Goal: Task Accomplishment & Management: Complete application form

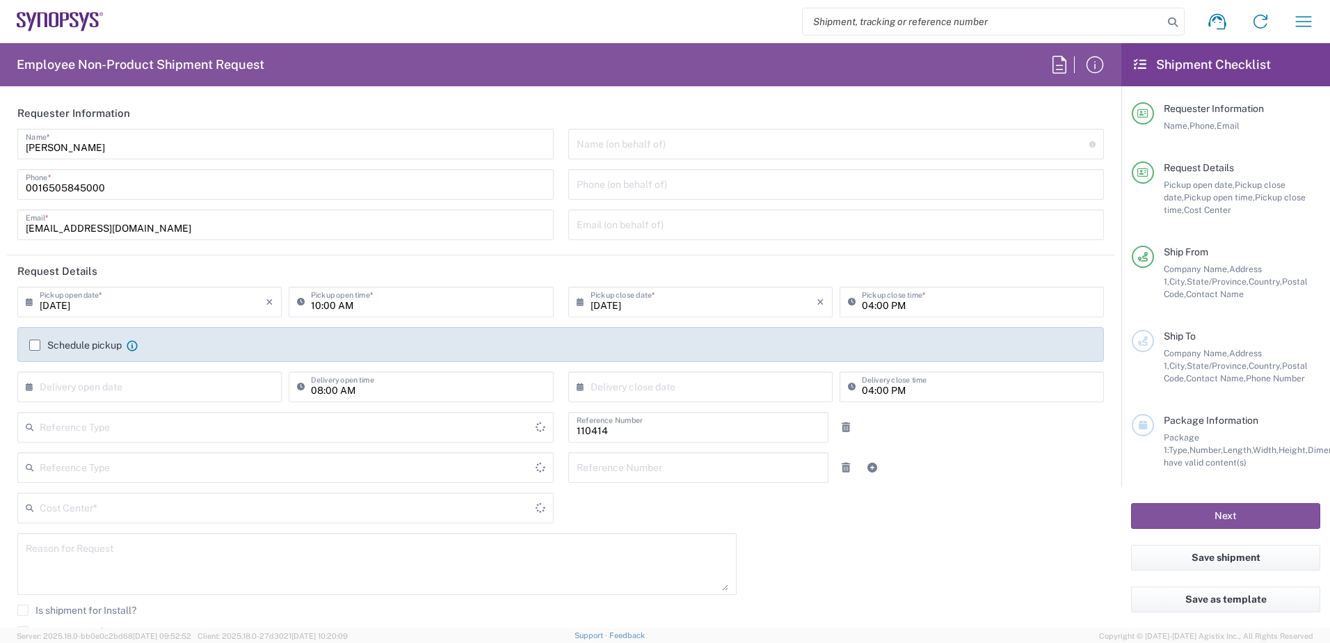
type input "Department"
type input "US01, CIO, IT, ECIS3 110414"
type input "[GEOGRAPHIC_DATA]"
type input "Delivered at Place"
type input "[US_STATE]"
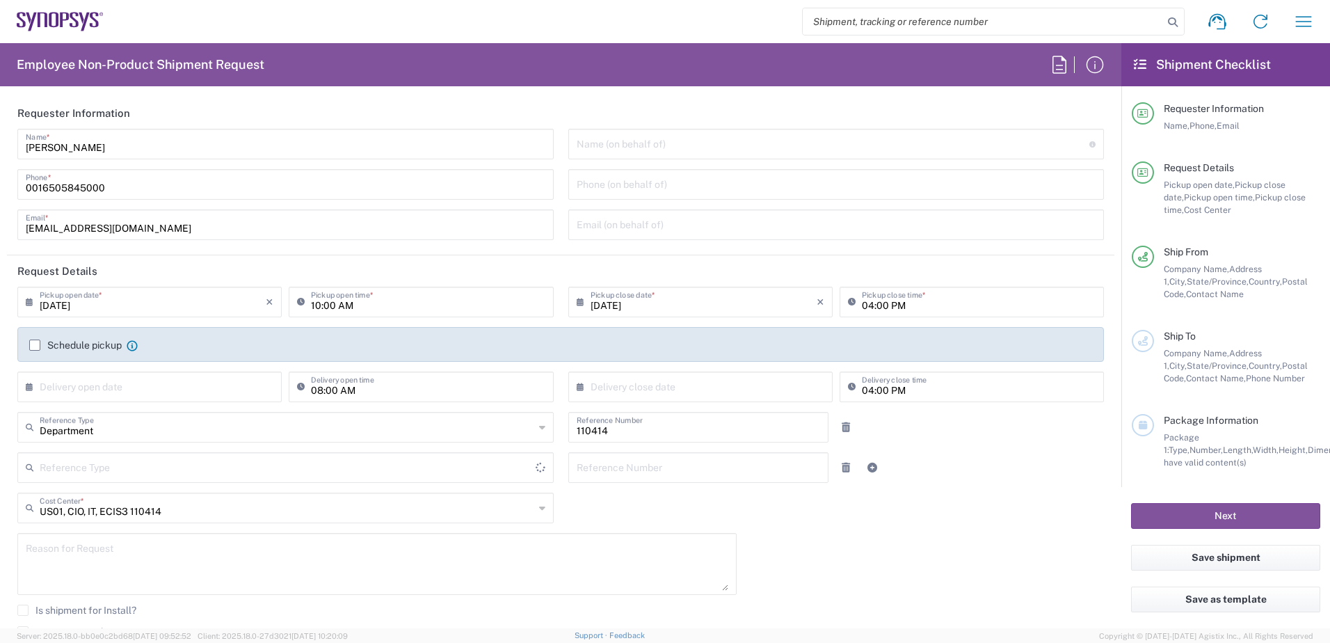
type input "[GEOGRAPHIC_DATA]"
type input "Headquarters USSV"
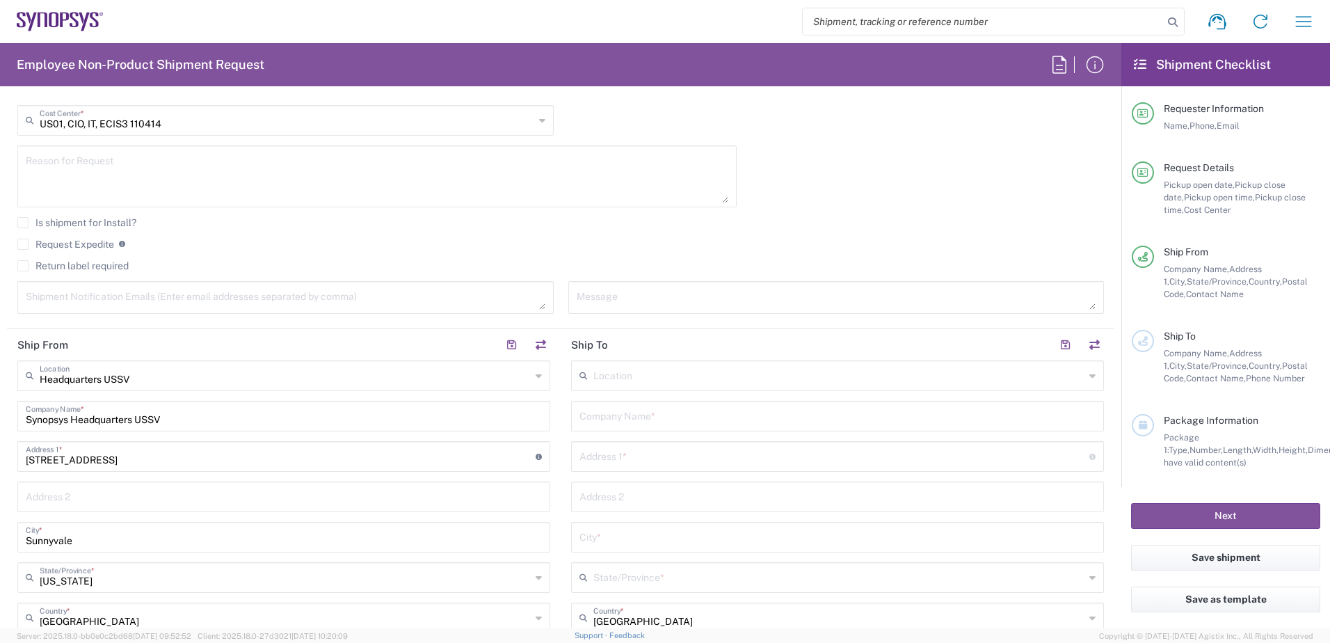
scroll to position [487, 0]
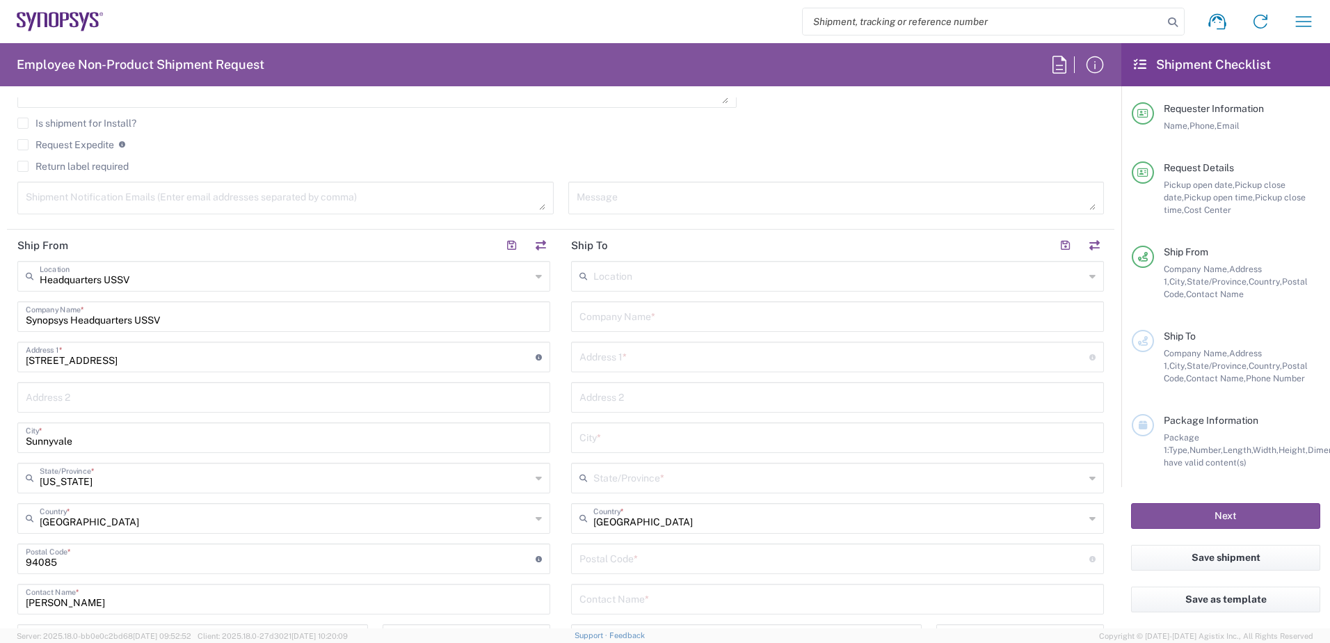
click at [844, 280] on input "text" at bounding box center [838, 275] width 491 height 24
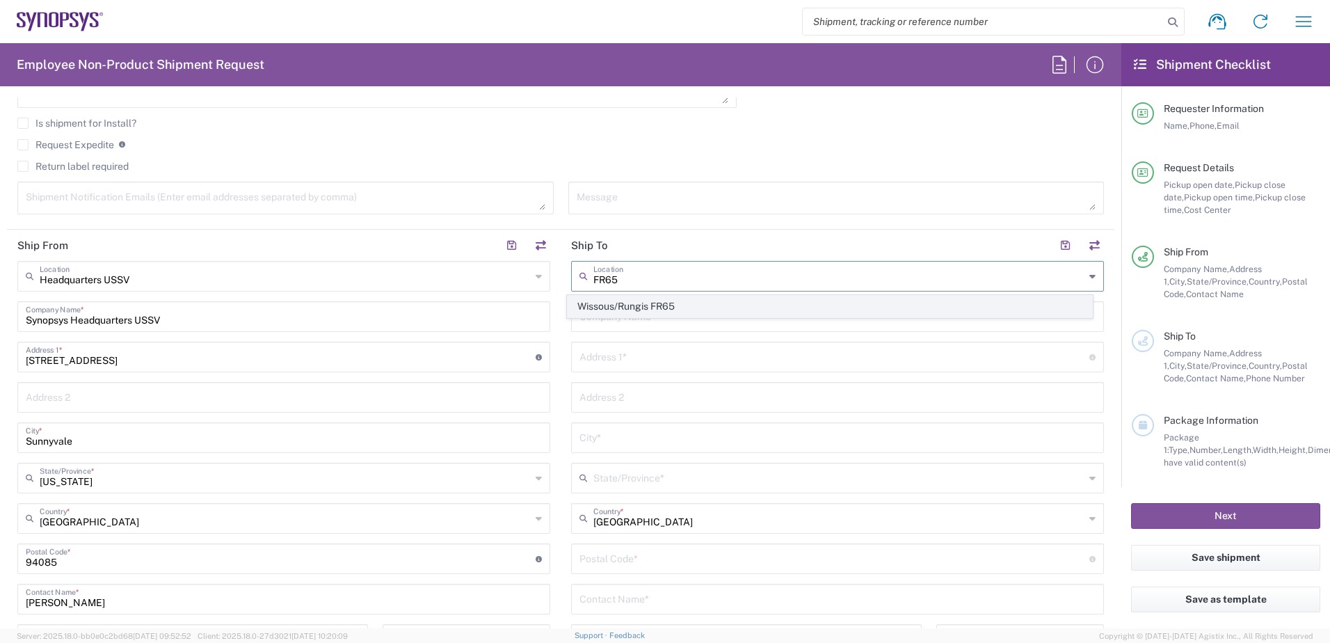
click at [634, 303] on span "Wissous/Rungis FR65" at bounding box center [830, 307] width 525 height 22
type input "Wissous/Rungis FR65"
type input "SYNOPSYS EMULATION AND VERIFICATION"
type input "[STREET_ADDRESS]"
type input "Rungis"
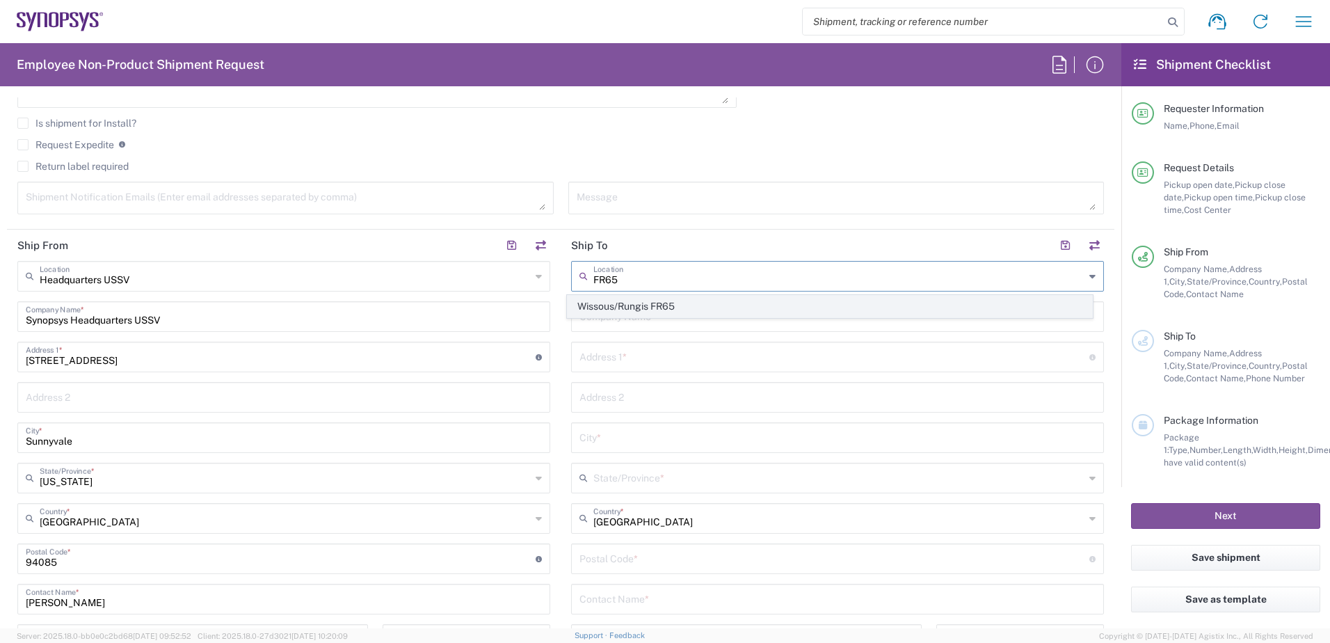
type input "[GEOGRAPHIC_DATA]"
type input "94150"
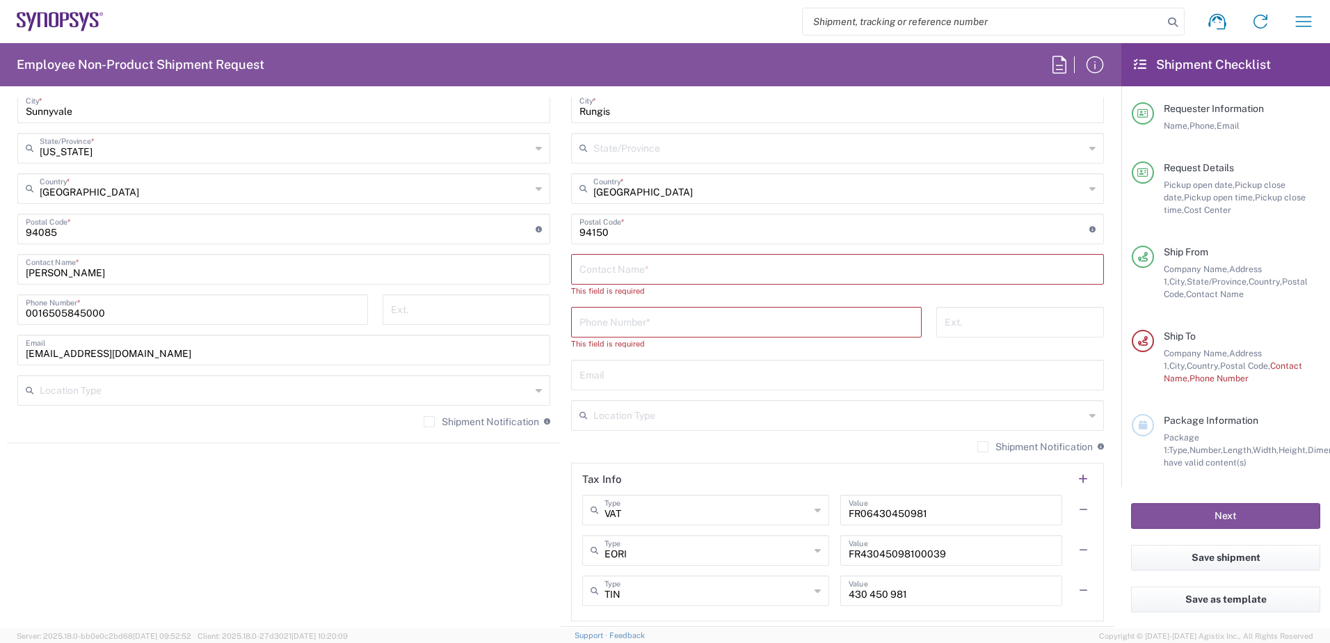
scroll to position [835, 0]
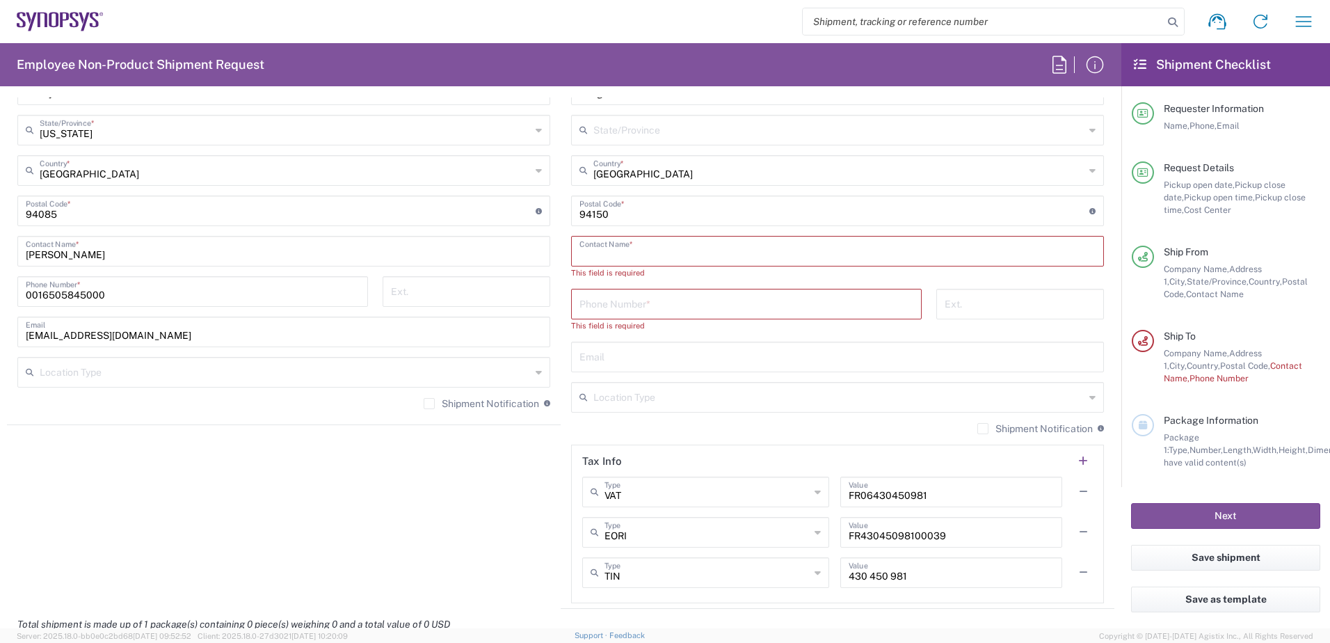
click at [685, 255] on input "text" at bounding box center [837, 250] width 516 height 24
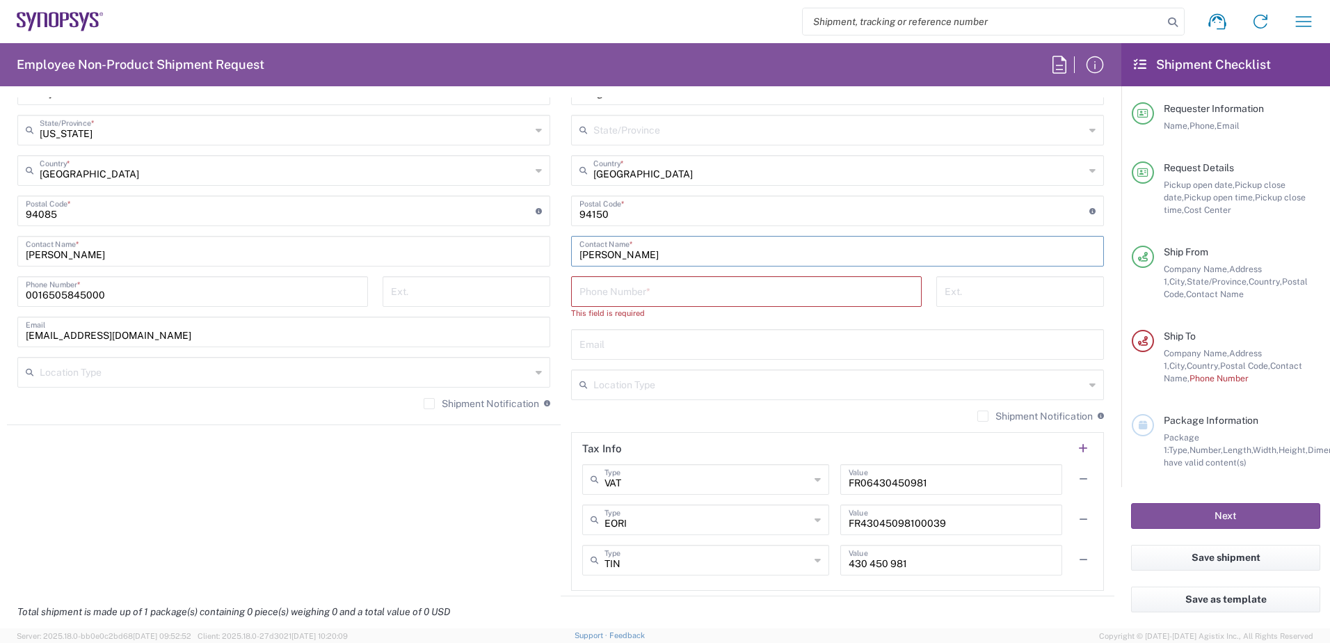
type input "[PERSON_NAME]"
click at [588, 296] on input "tel" at bounding box center [746, 290] width 334 height 24
paste input "[PHONE_NUMBER]"
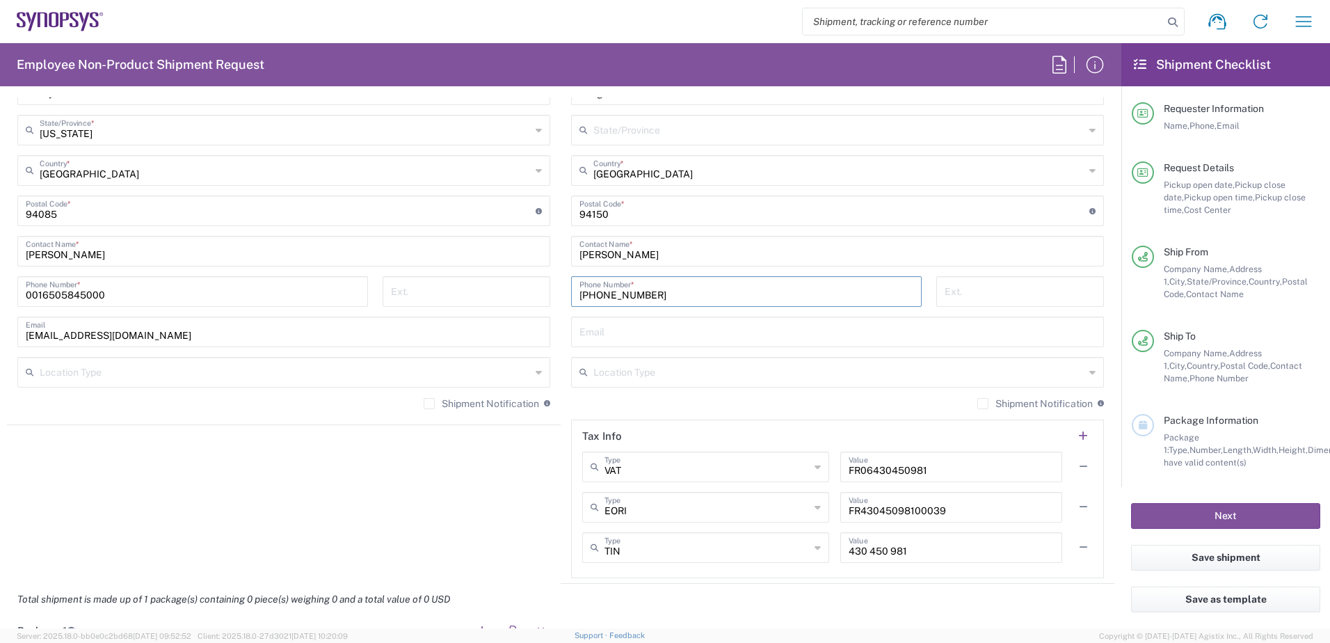
type input "[PHONE_NUMBER]"
click at [668, 338] on input "text" at bounding box center [837, 331] width 516 height 24
click at [611, 337] on input "text" at bounding box center [837, 331] width 516 height 24
paste input "[EMAIL_ADDRESS][DOMAIN_NAME]"
type input "[EMAIL_ADDRESS][DOMAIN_NAME]"
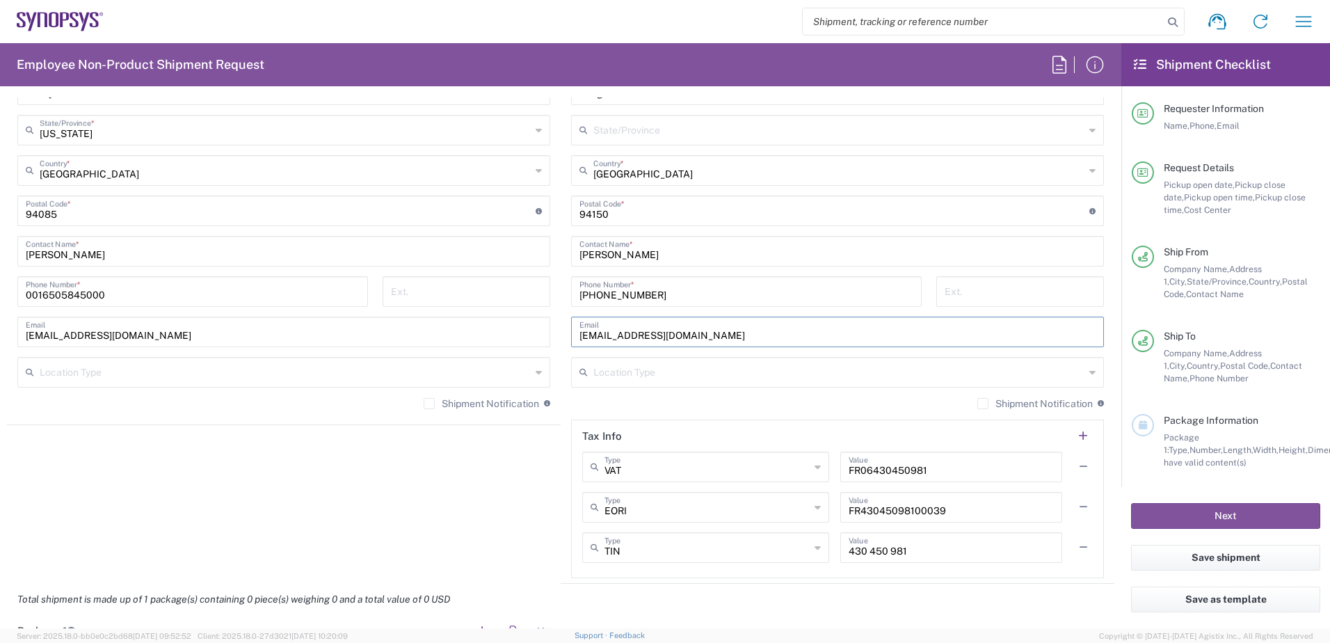
click at [645, 379] on input "text" at bounding box center [838, 371] width 491 height 24
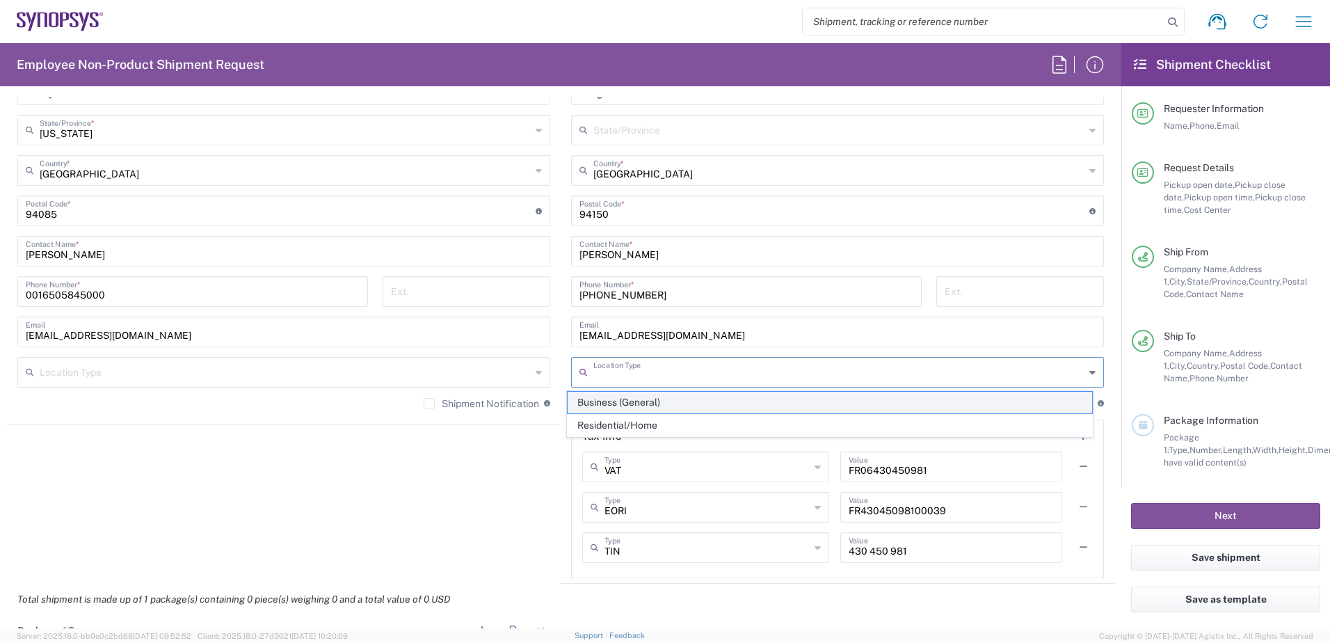
click at [609, 402] on span "Business (General)" at bounding box center [830, 403] width 525 height 22
type input "Business (General)"
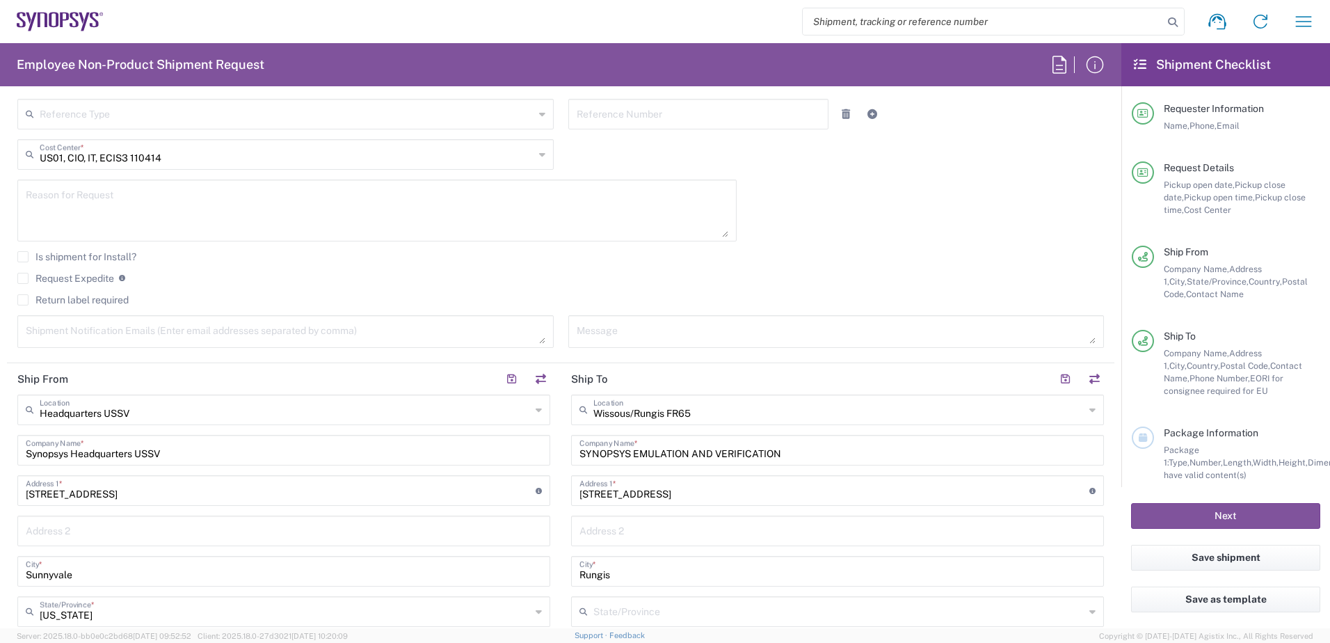
scroll to position [348, 0]
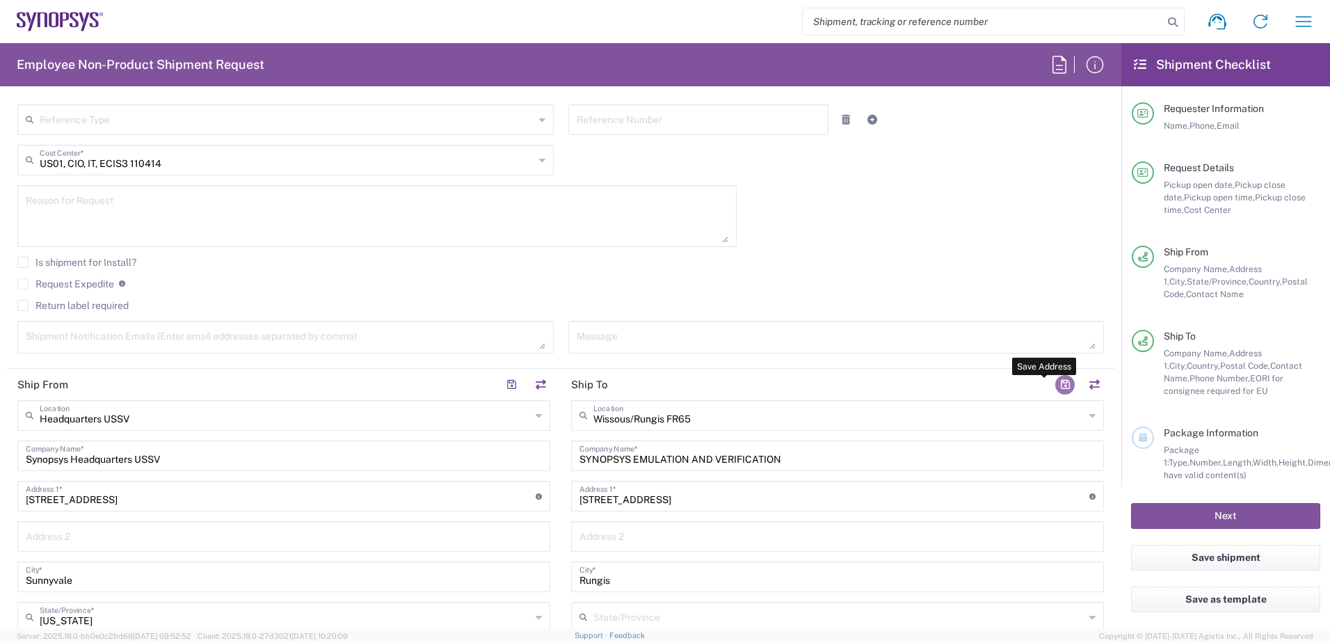
click at [1055, 383] on button "button" at bounding box center [1064, 384] width 19 height 19
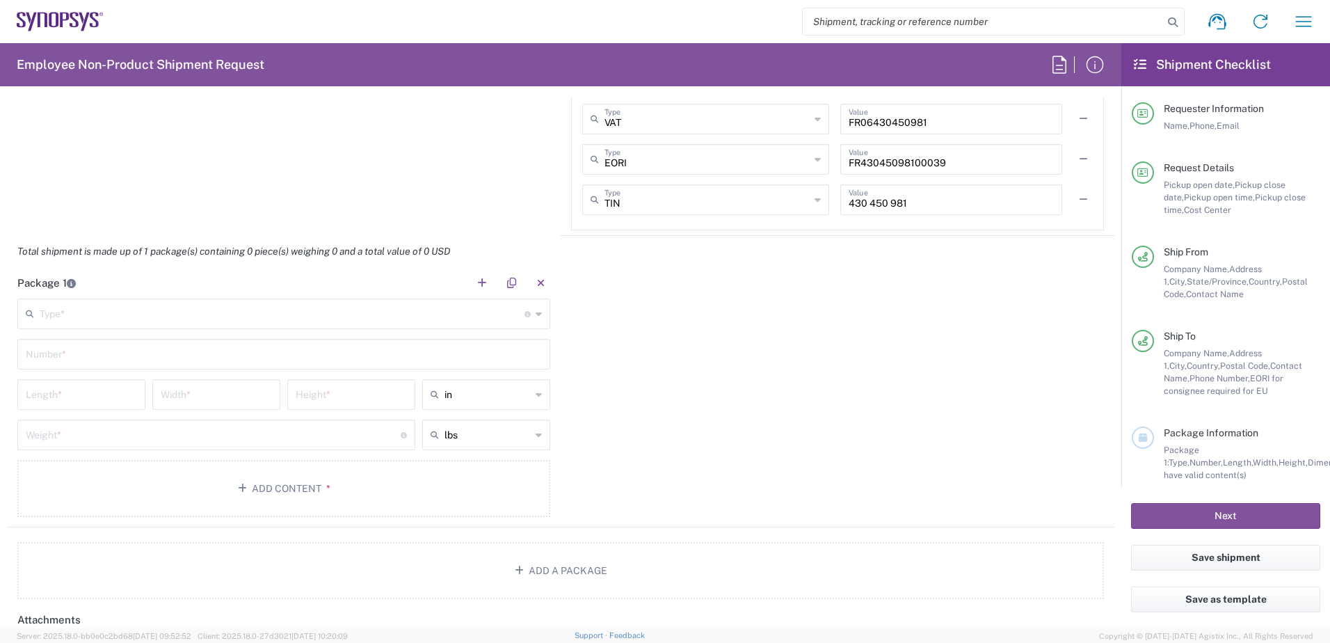
scroll to position [1252, 0]
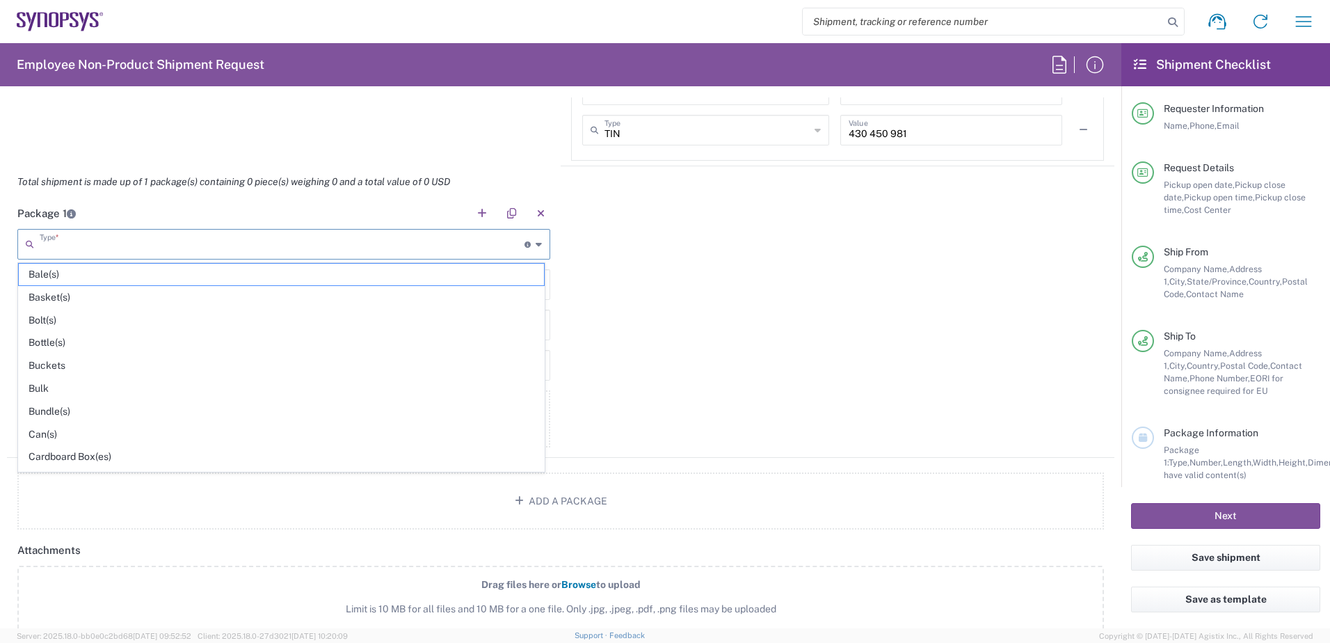
click at [85, 254] on input "text" at bounding box center [282, 243] width 485 height 24
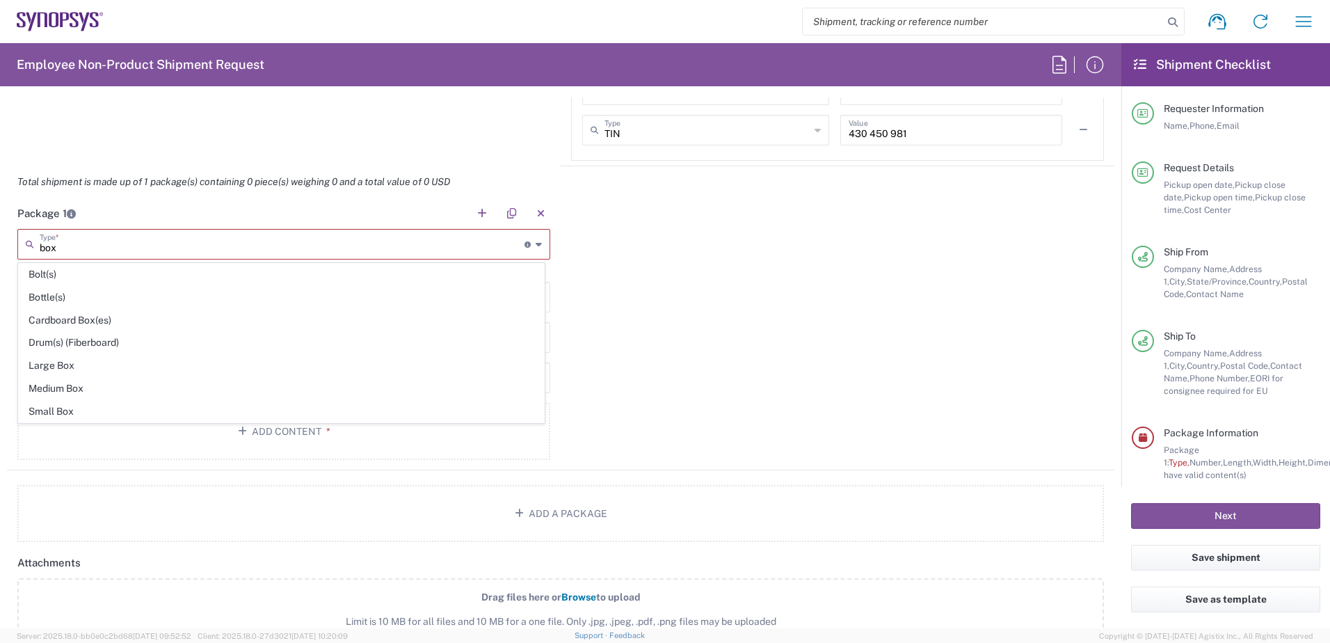
scroll to position [0, 0]
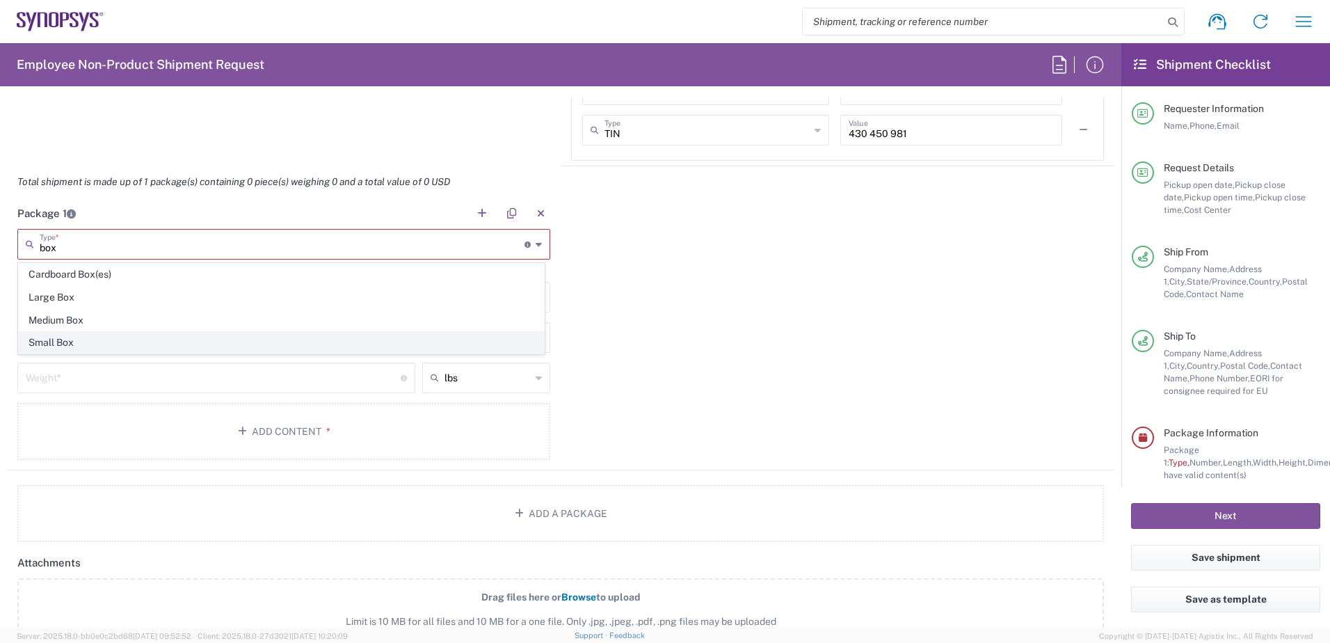
click at [61, 344] on span "Small Box" at bounding box center [281, 343] width 525 height 22
type input "Small Box"
type input "12.25"
type input "11"
type input "1.5"
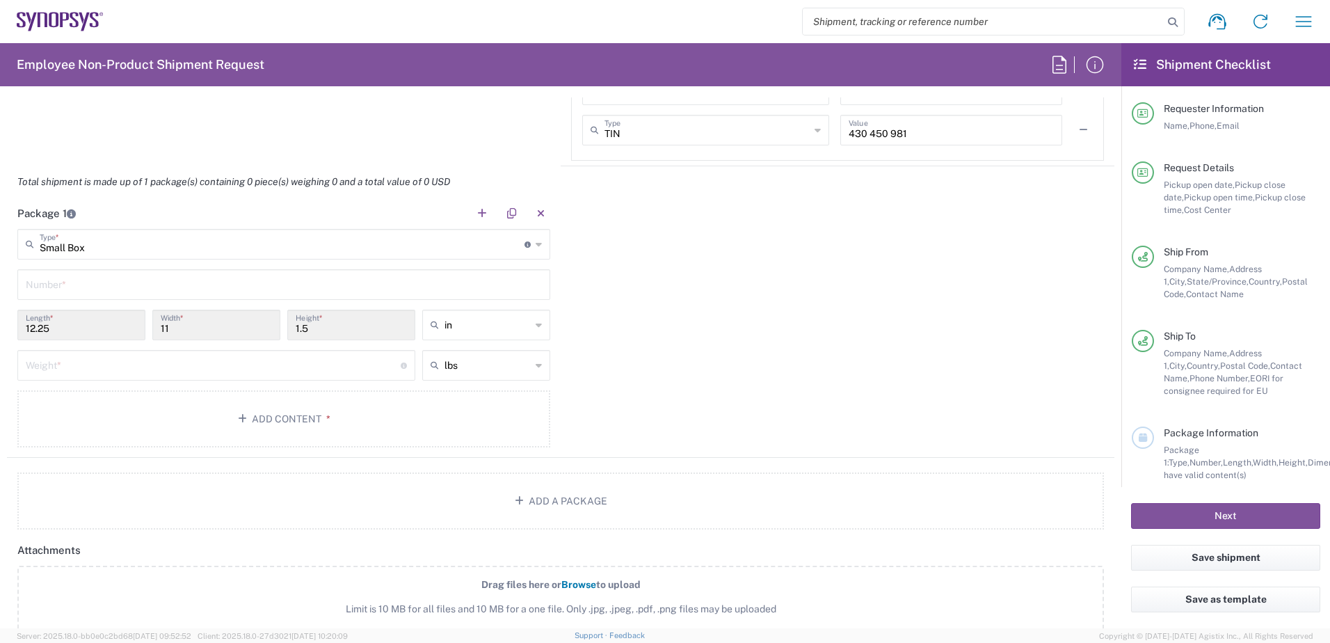
click at [182, 363] on input "number" at bounding box center [213, 364] width 375 height 24
click at [691, 346] on div "Package 1 Small Box Type * Material used to package goods Cardboard Box(es) Lar…" at bounding box center [560, 328] width 1107 height 260
drag, startPoint x: 45, startPoint y: 367, endPoint x: 23, endPoint y: 369, distance: 21.7
click at [23, 369] on div "2 Weight * Total weight of package(s) in pounds or kilograms" at bounding box center [216, 365] width 398 height 31
type input "1"
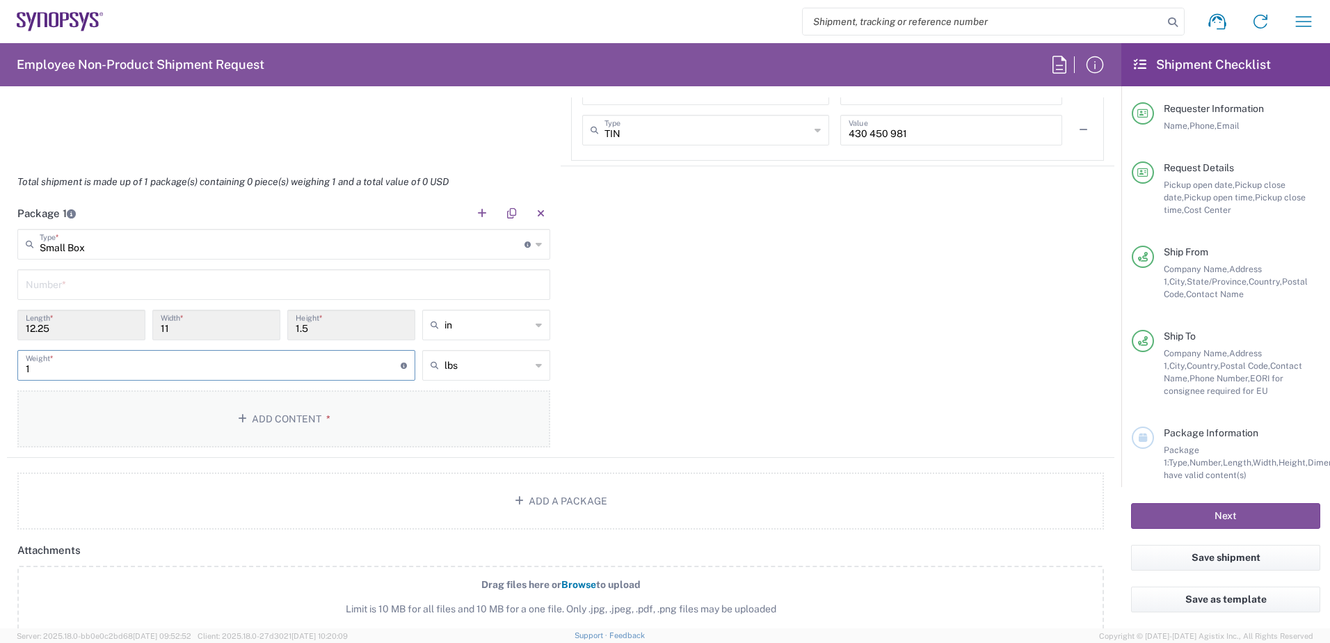
click at [303, 424] on button "Add Content *" at bounding box center [283, 418] width 533 height 57
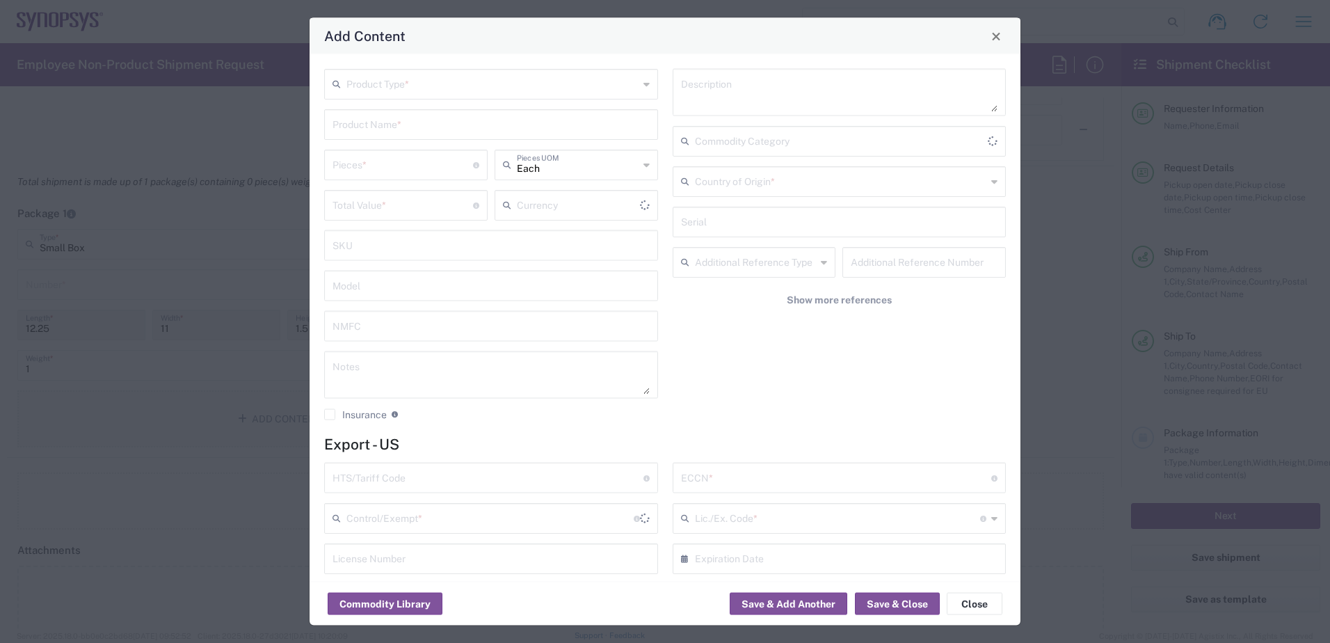
type input "US Dollar"
click at [423, 92] on input "text" at bounding box center [492, 83] width 292 height 24
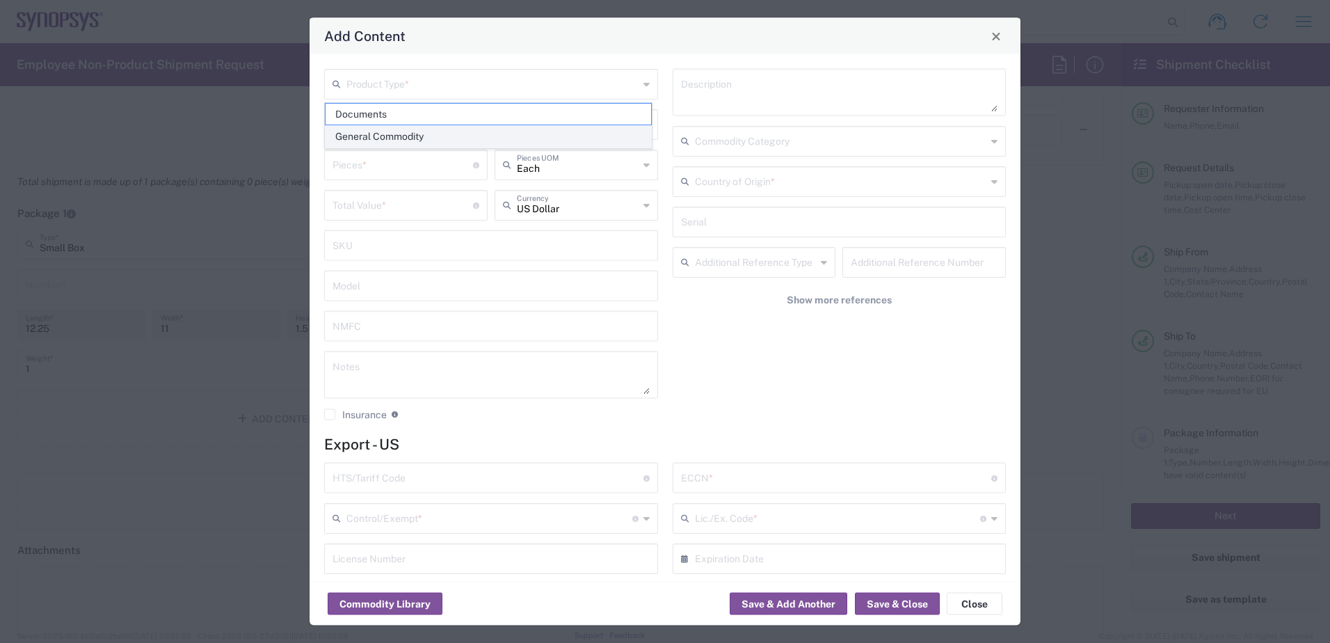
click at [378, 138] on span "General Commodity" at bounding box center [487, 137] width 325 height 22
type input "General Commodity"
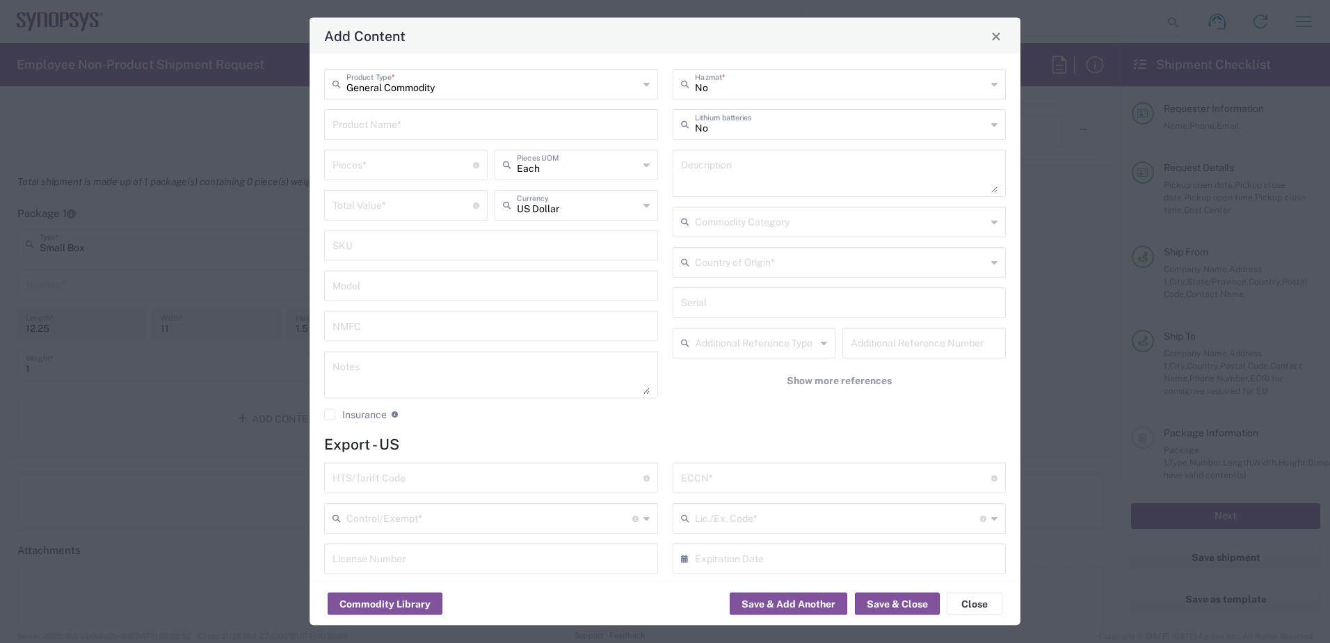
click at [399, 130] on input "text" at bounding box center [490, 123] width 317 height 24
type input "disk drives"
click at [403, 168] on input "number" at bounding box center [402, 164] width 140 height 24
type input "2"
click at [422, 207] on input "number" at bounding box center [402, 204] width 140 height 24
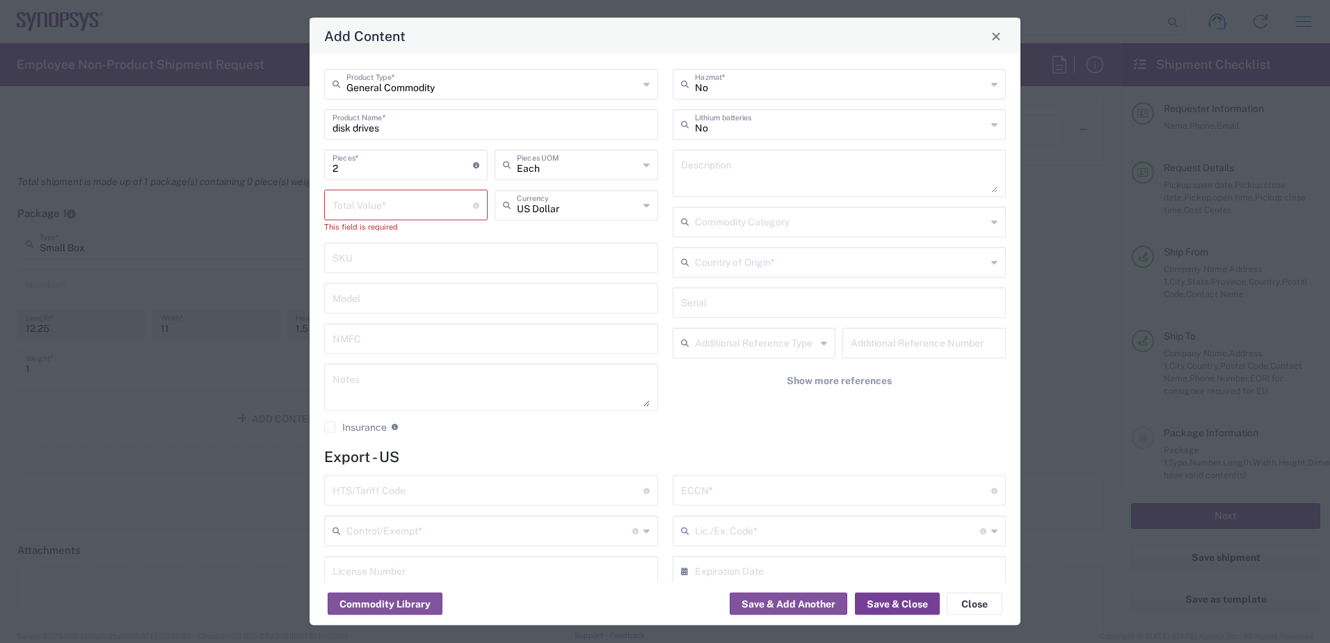
click at [891, 604] on button "Save & Close" at bounding box center [897, 604] width 85 height 22
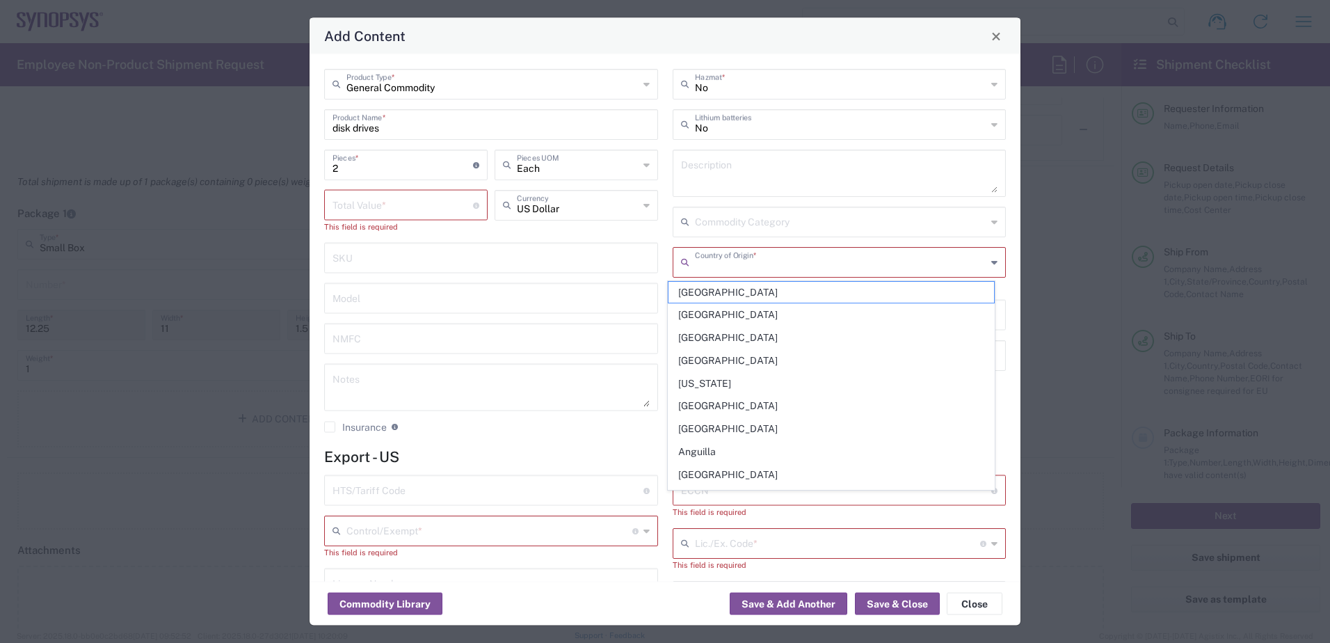
click at [780, 264] on input "text" at bounding box center [841, 261] width 292 height 24
click at [695, 311] on span "[GEOGRAPHIC_DATA]" at bounding box center [830, 315] width 325 height 22
type input "[GEOGRAPHIC_DATA]"
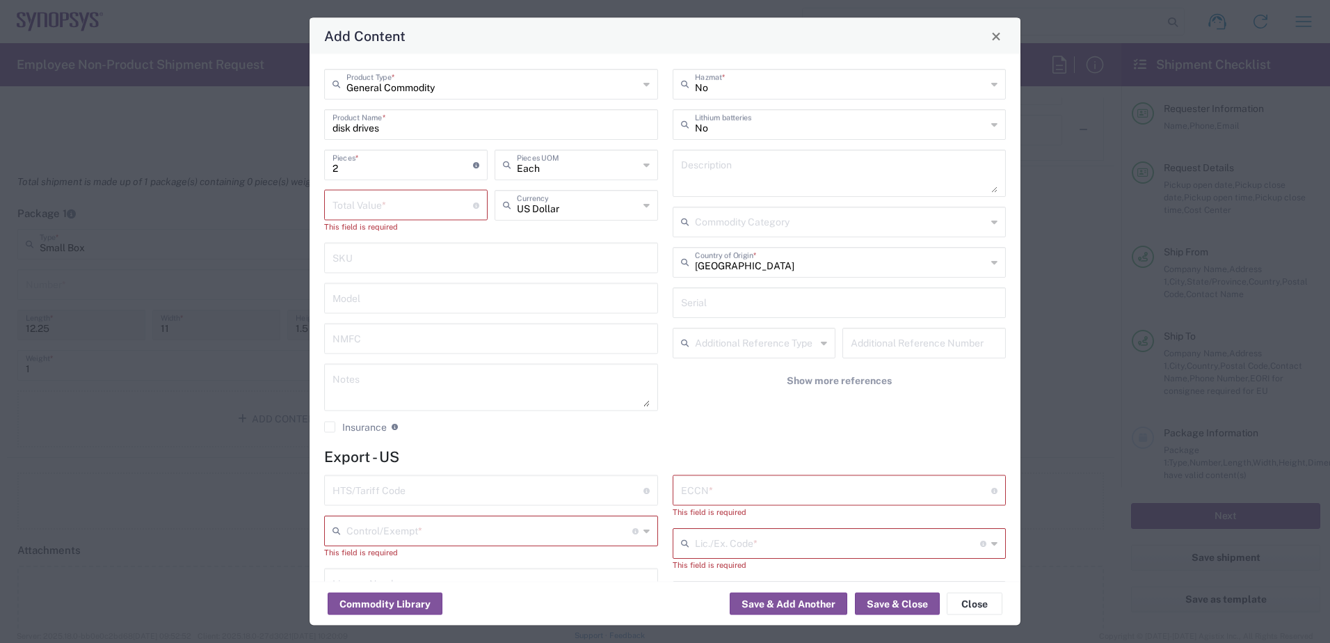
click at [467, 533] on input "text" at bounding box center [489, 529] width 286 height 24
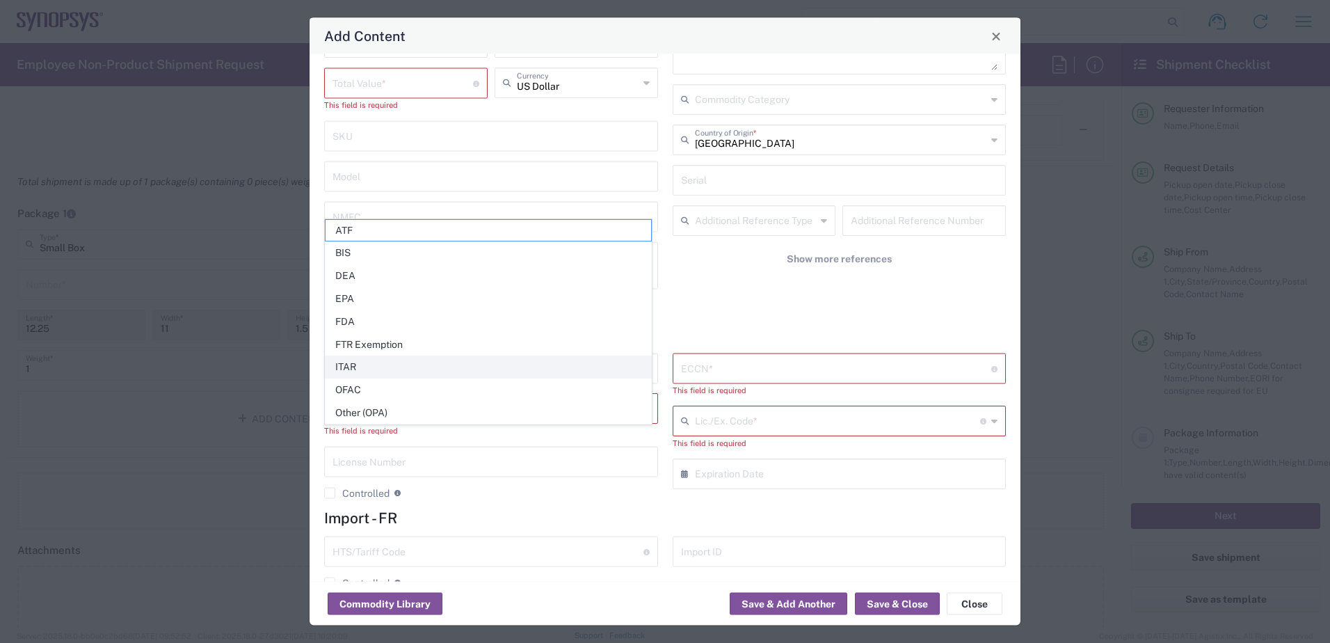
scroll to position [139, 0]
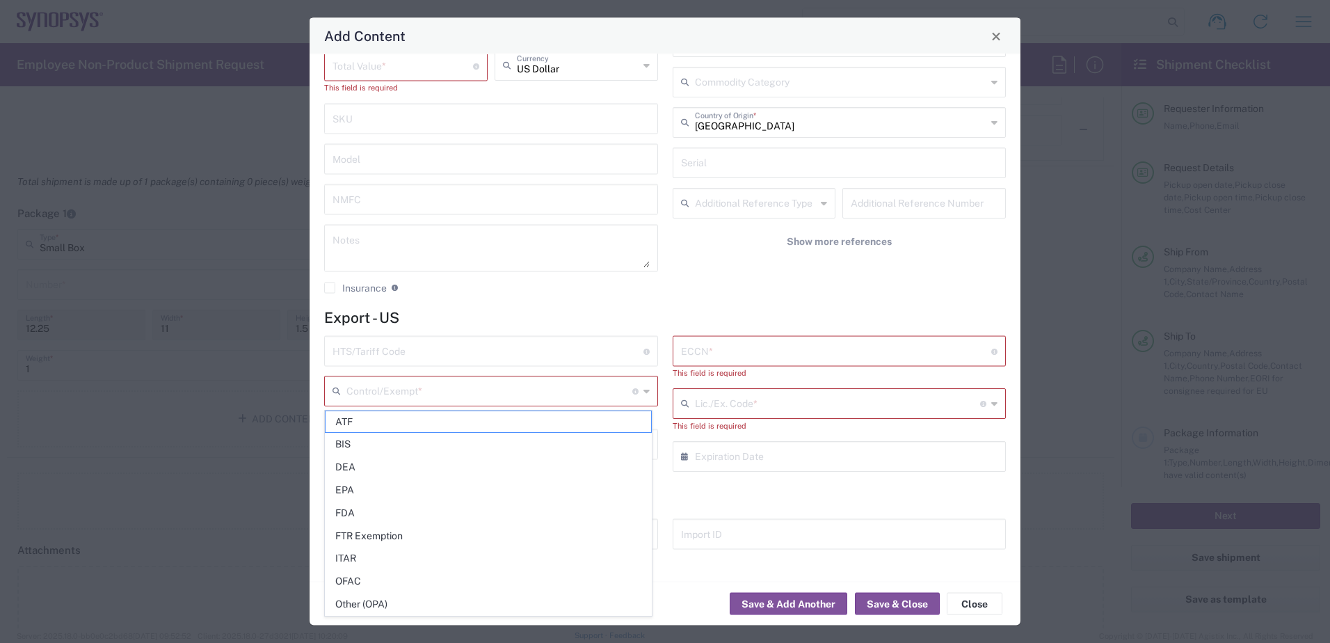
click at [718, 347] on input "text" at bounding box center [836, 350] width 311 height 24
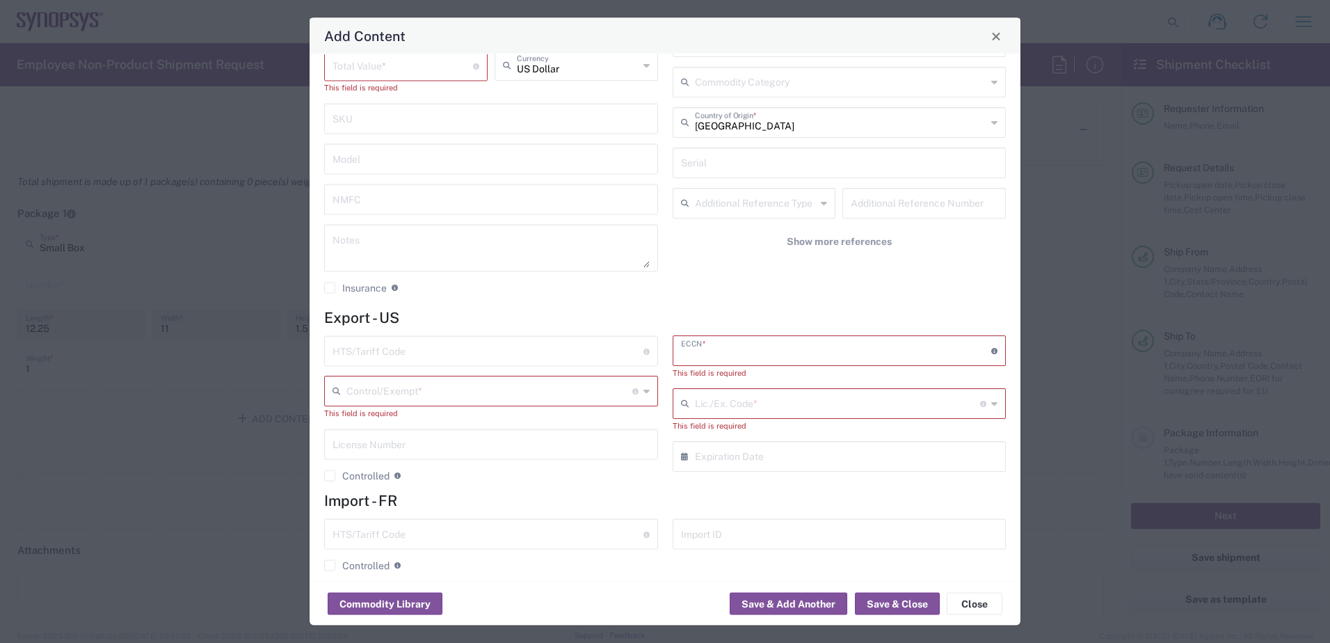
paste input "EAR99"
type input "EAR99"
click at [702, 396] on input "text" at bounding box center [838, 390] width 286 height 24
click at [719, 393] on input "text" at bounding box center [838, 390] width 286 height 24
paste input "[PHONE_NUMBER]"
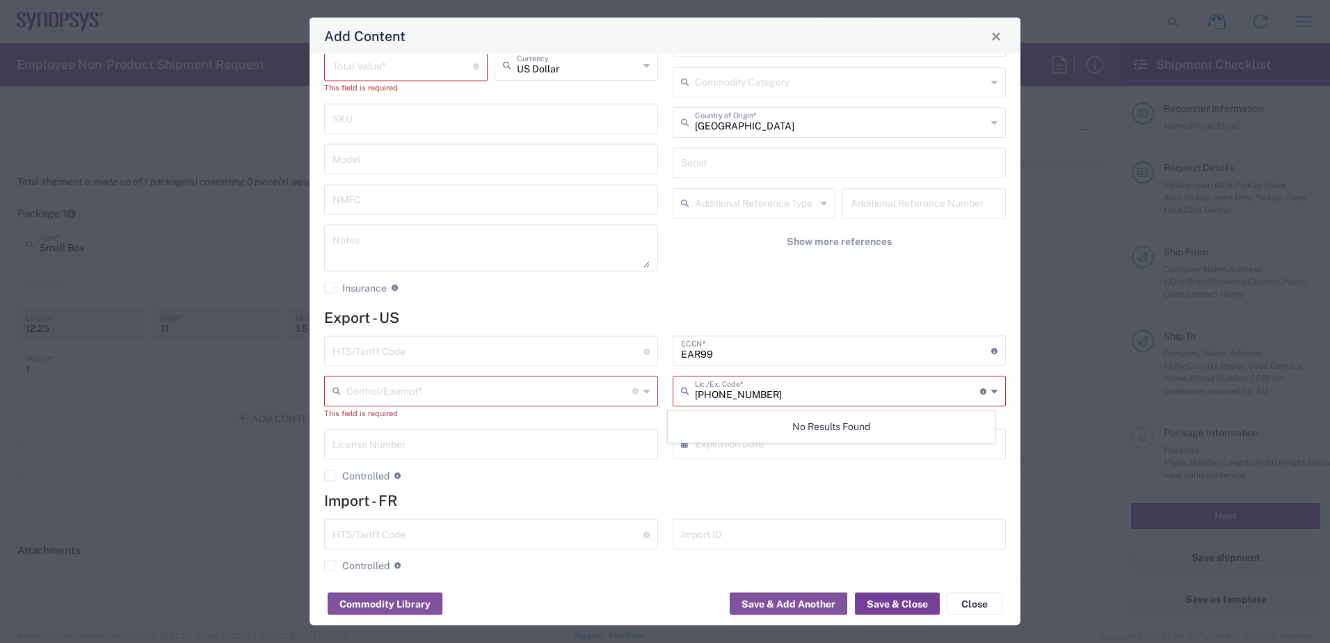
type input "[PHONE_NUMBER]"
click at [893, 602] on button "Save & Close" at bounding box center [897, 604] width 85 height 22
click at [900, 387] on input "text" at bounding box center [838, 390] width 286 height 24
paste input "[PHONE_NUMBER]"
type input "[PHONE_NUMBER]"
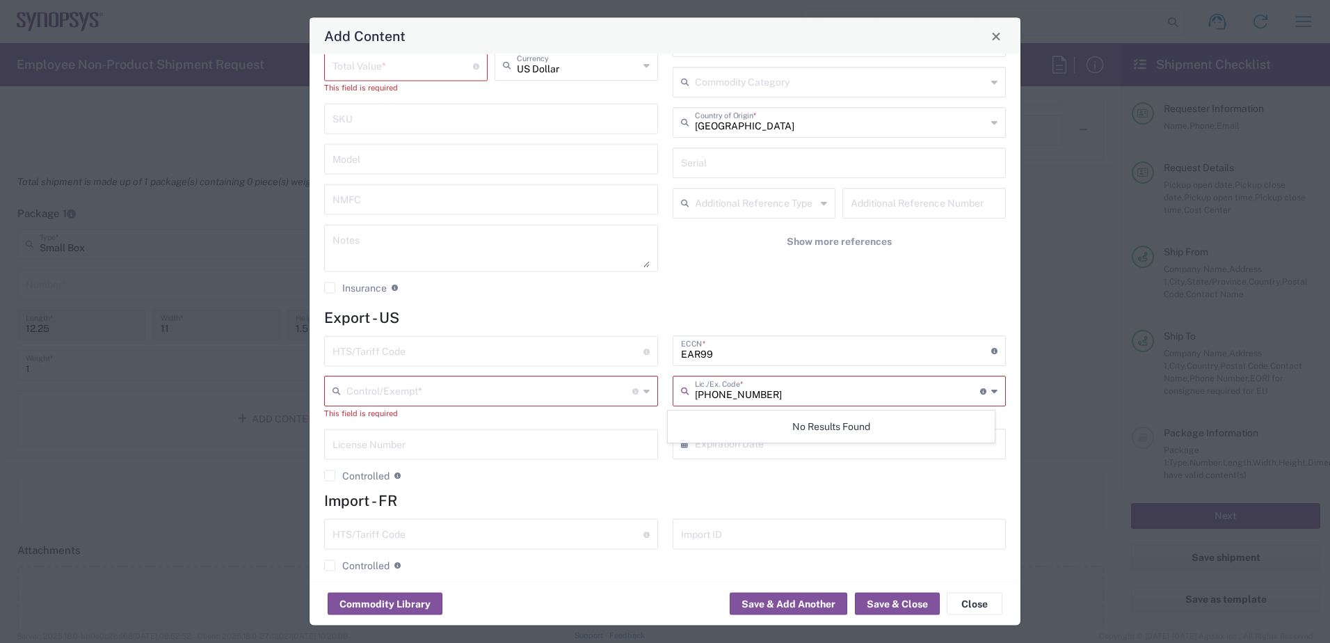
click at [627, 486] on div "HTS/Tariff Code Obtain HTS from vendor if product is purchased. 10-digit U.S. i…" at bounding box center [491, 414] width 348 height 156
click at [572, 396] on input "text" at bounding box center [489, 390] width 286 height 24
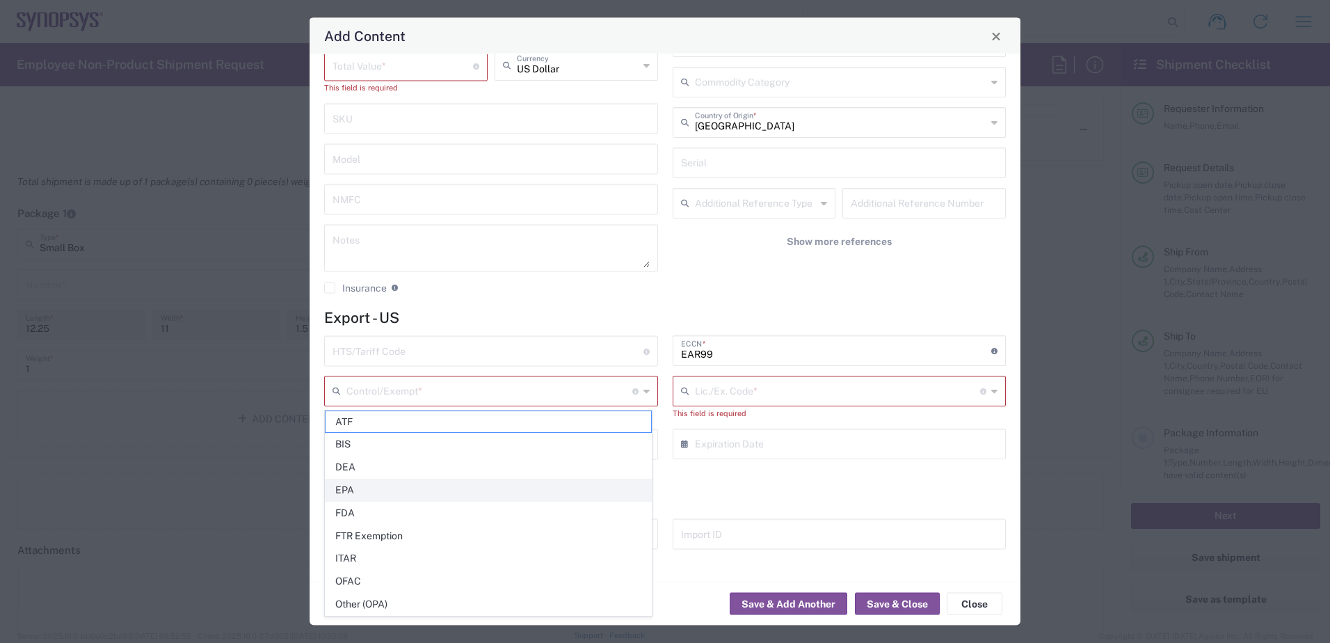
click at [357, 489] on span "EPA" at bounding box center [487, 490] width 325 height 22
type input "EPA"
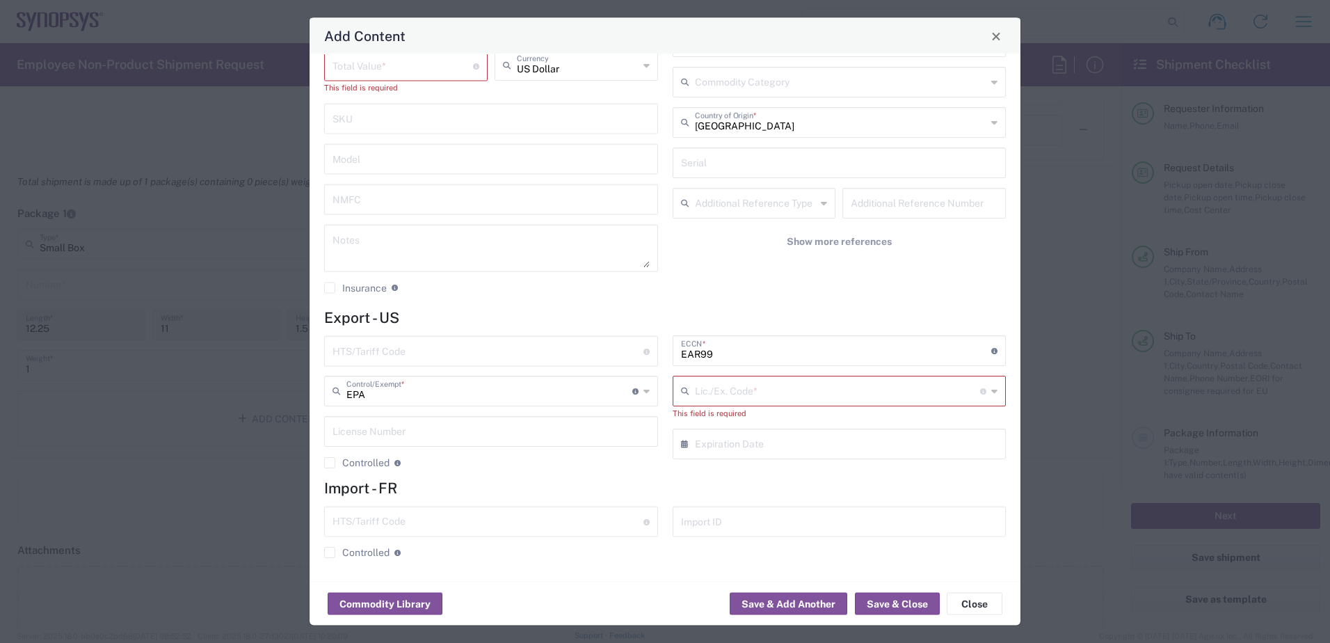
click at [782, 385] on input "text" at bounding box center [838, 390] width 286 height 24
click at [719, 396] on input "text" at bounding box center [838, 390] width 286 height 24
paste input "[PHONE_NUMBER]"
type input "[PHONE_NUMBER]"
click at [991, 392] on icon at bounding box center [994, 391] width 6 height 22
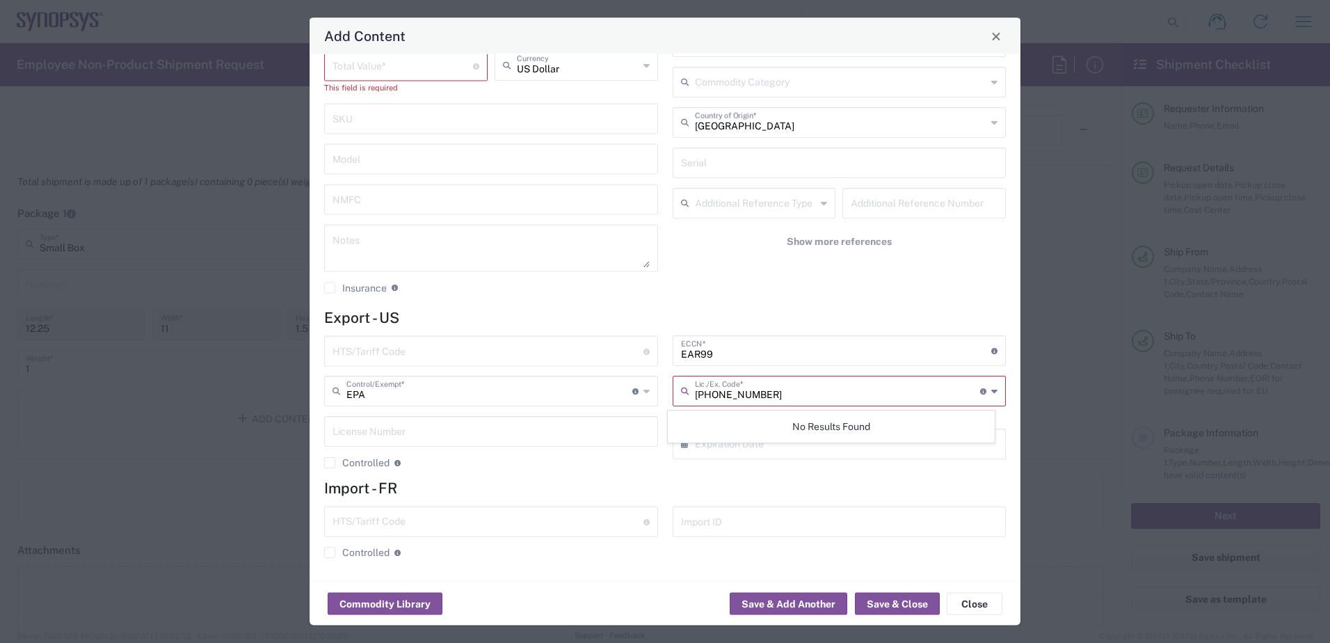
click at [987, 392] on div "[PHONE_NUMBER] Lic./Ex. Code * License type for shipping controlled goods or th…" at bounding box center [840, 391] width 334 height 31
click at [991, 392] on icon at bounding box center [994, 391] width 6 height 22
drag, startPoint x: 757, startPoint y: 395, endPoint x: 663, endPoint y: 394, distance: 93.9
click at [665, 394] on div "EAR99 ECCN * Obtain ECCN from vendor if product is purchased. Export Control Cl…" at bounding box center [839, 407] width 348 height 143
click at [991, 389] on icon at bounding box center [994, 391] width 6 height 22
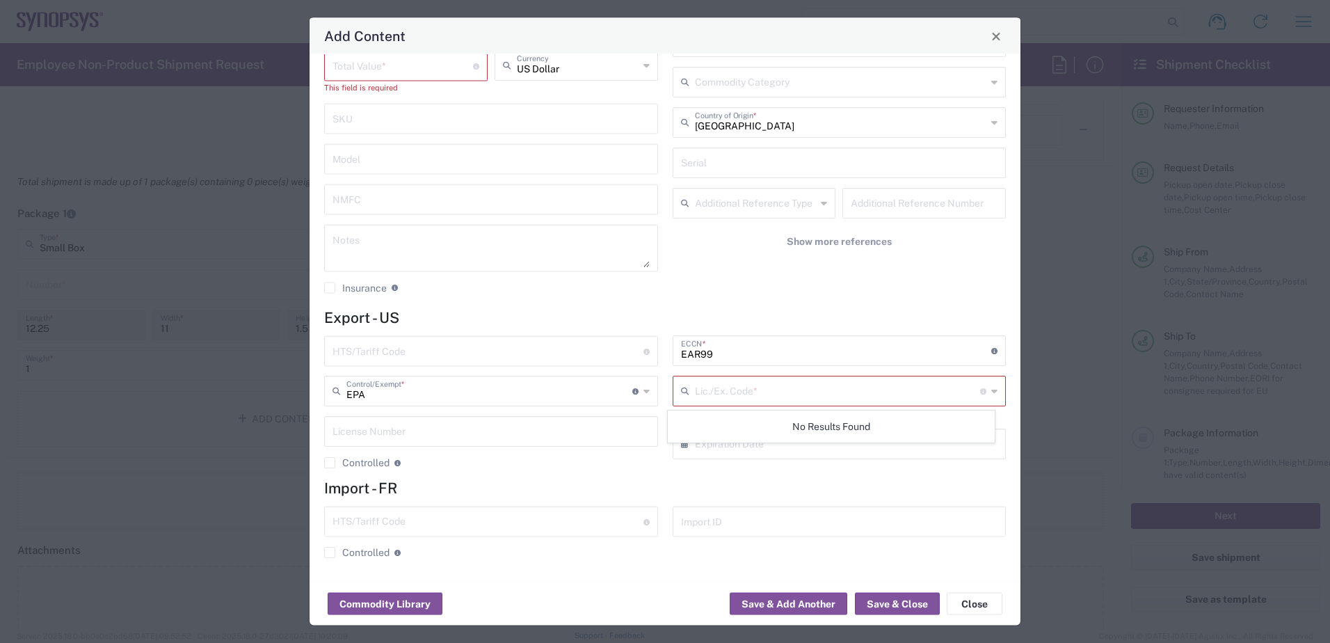
click at [991, 389] on icon at bounding box center [994, 391] width 6 height 22
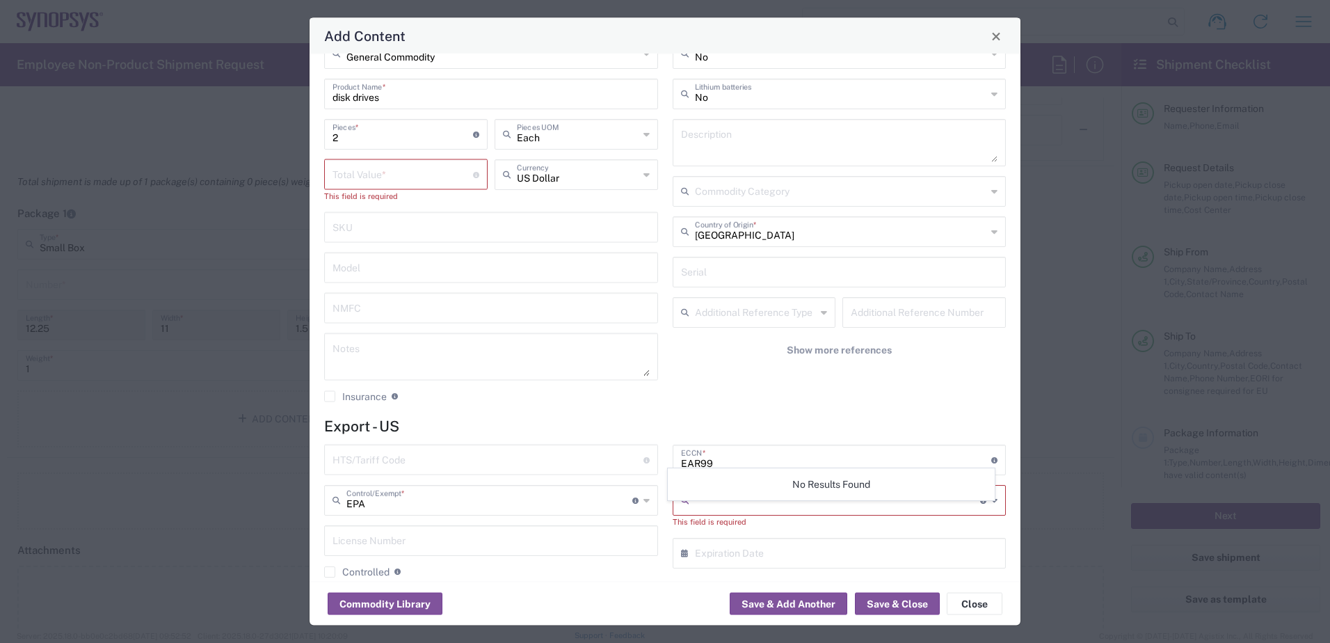
scroll to position [0, 0]
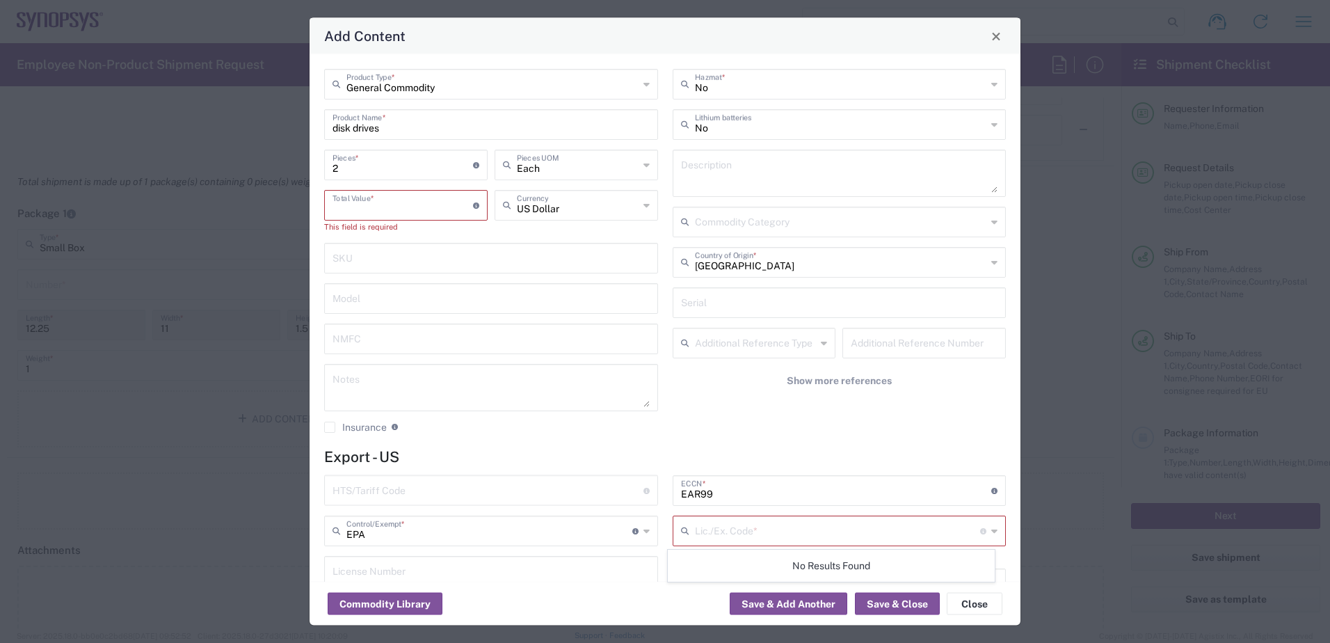
click at [395, 212] on input "number" at bounding box center [402, 204] width 140 height 24
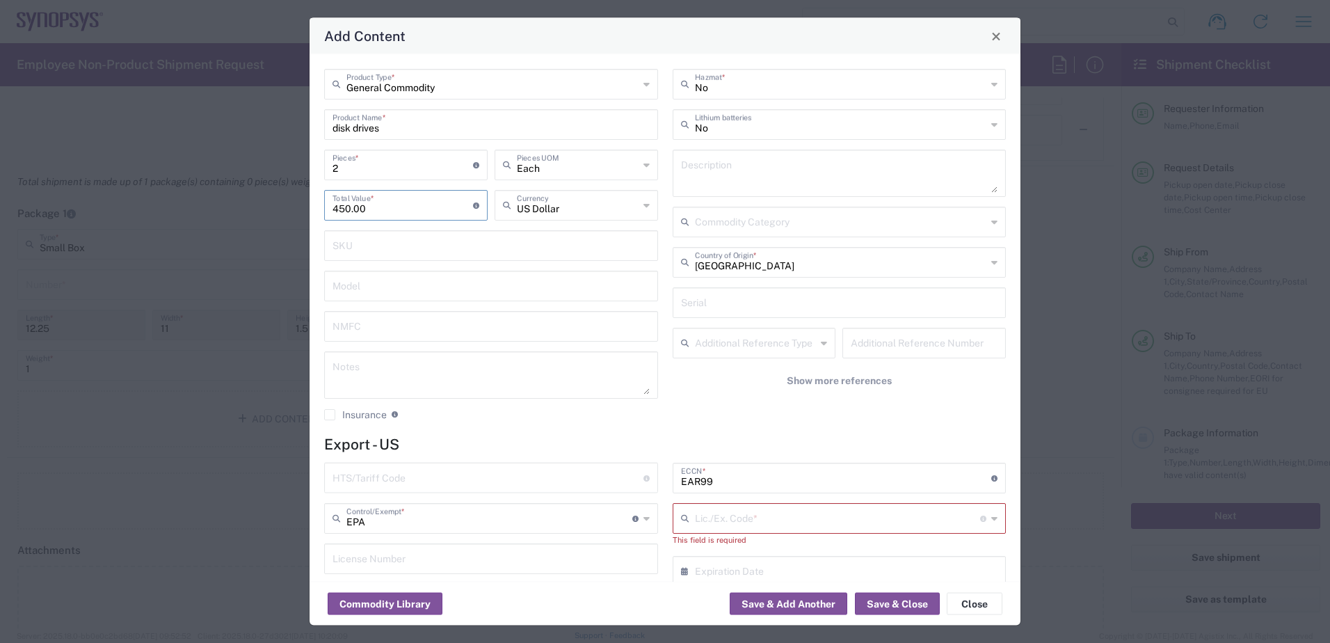
click at [321, 261] on div "General Commodity Product Type * disk drives Product Name * 2 Pieces * Number o…" at bounding box center [491, 250] width 348 height 362
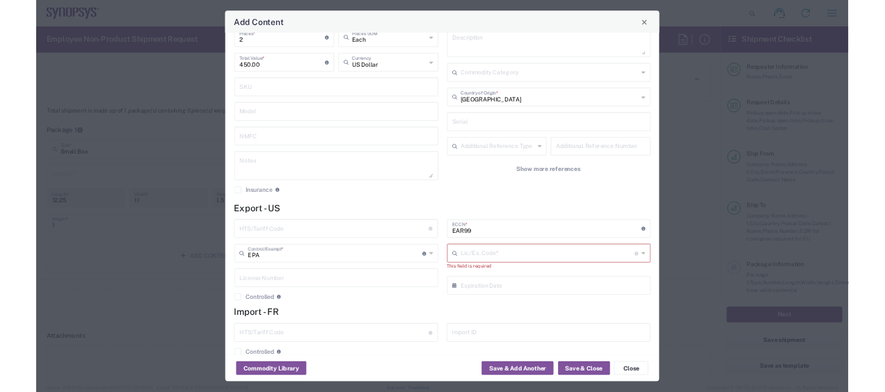
scroll to position [129, 0]
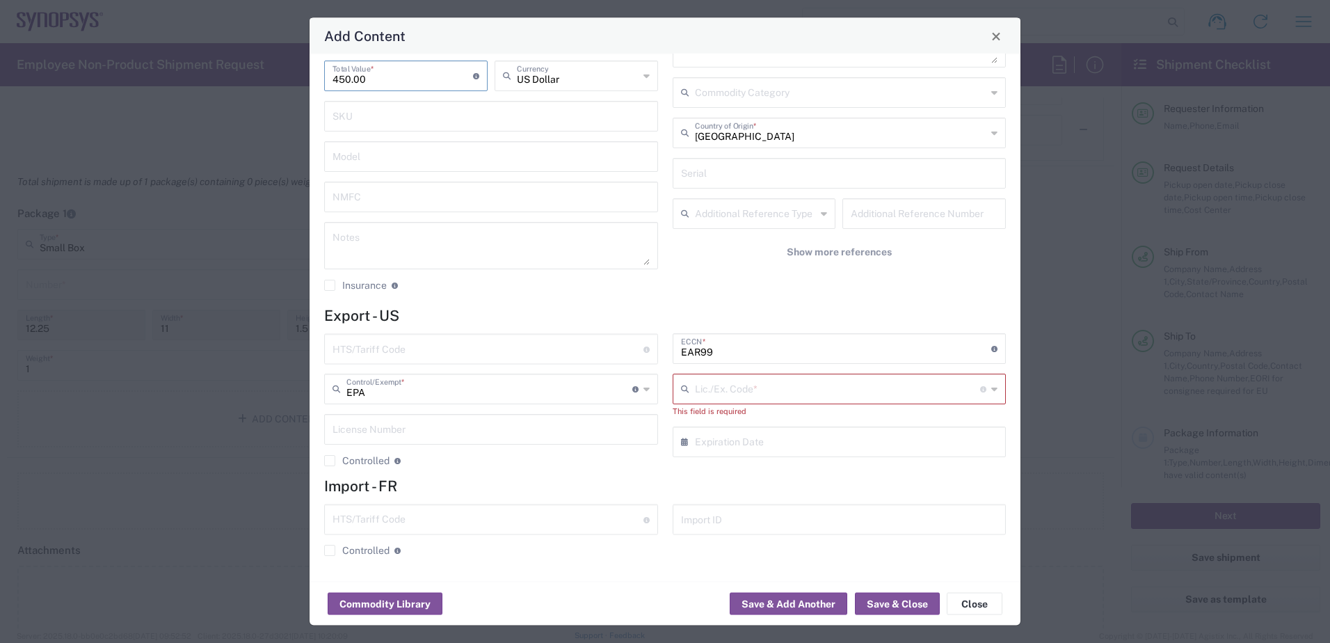
drag, startPoint x: 332, startPoint y: 79, endPoint x: 371, endPoint y: 79, distance: 38.3
click at [371, 79] on input "450.00" at bounding box center [402, 75] width 140 height 24
type input "2"
type input "120.00"
click at [510, 302] on div "General Commodity Product Type * disk drives Product Name * 2 Pieces * Number o…" at bounding box center [664, 317] width 711 height 527
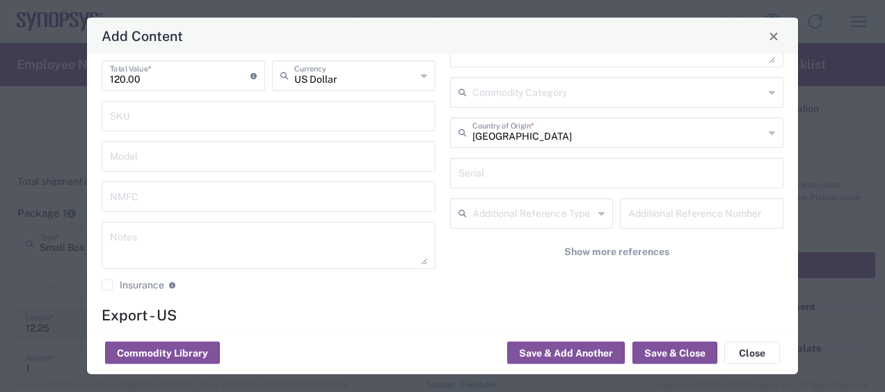
scroll to position [0, 0]
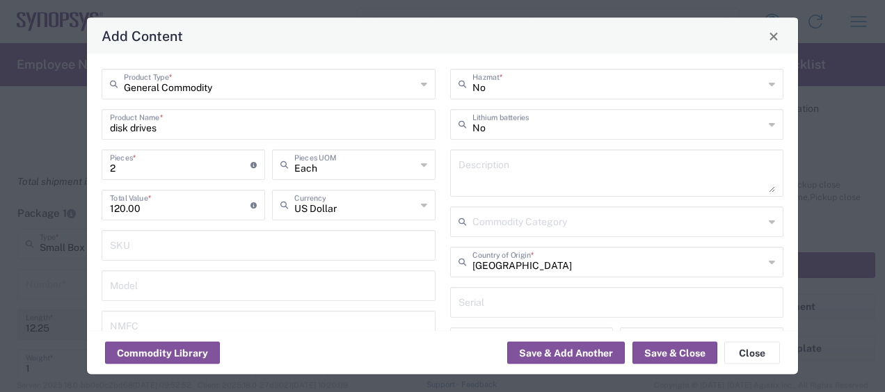
click at [325, 204] on input "US Dollar" at bounding box center [355, 204] width 122 height 24
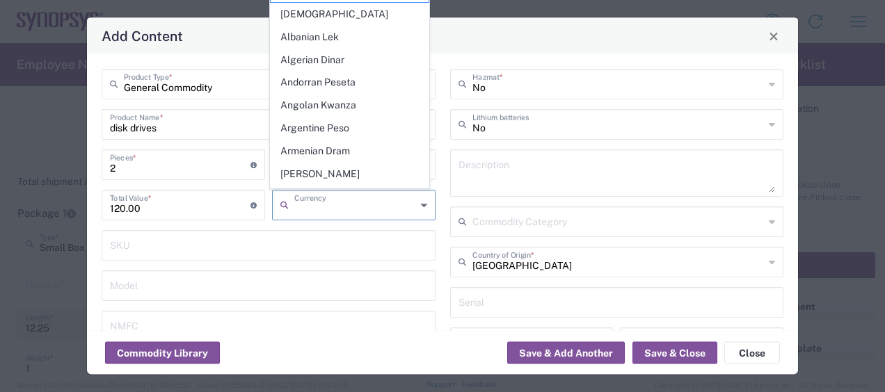
click at [171, 210] on input "120.00" at bounding box center [180, 204] width 140 height 24
type input "US Dollar"
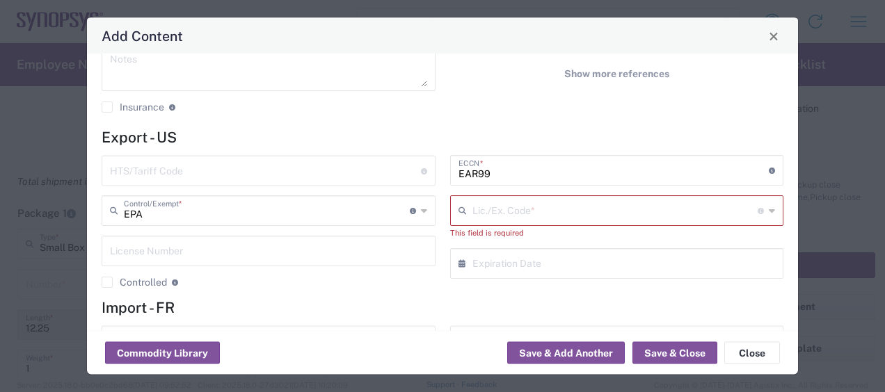
scroll to position [308, 0]
click at [421, 207] on icon at bounding box center [424, 210] width 6 height 22
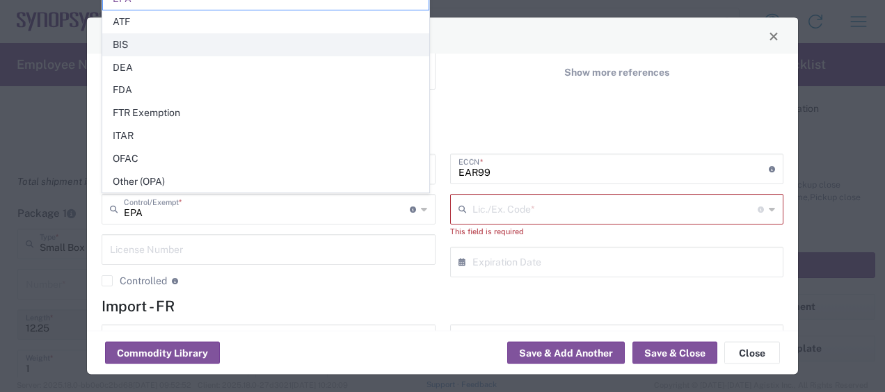
click at [181, 47] on span "BIS" at bounding box center [265, 45] width 325 height 22
type input "BIS"
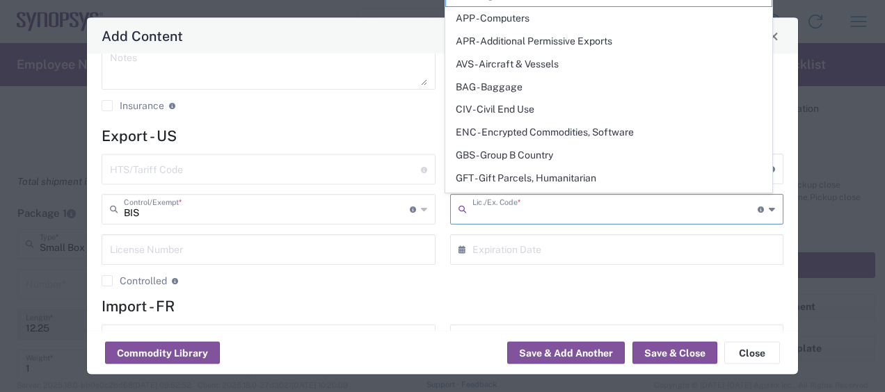
click at [544, 207] on input "text" at bounding box center [615, 209] width 286 height 24
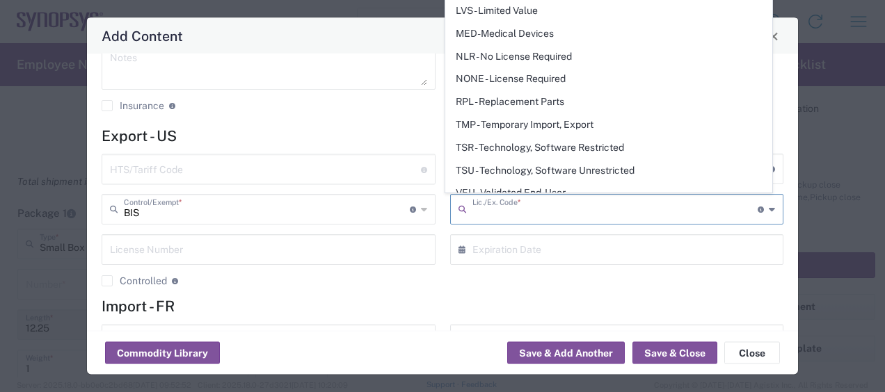
scroll to position [260, 0]
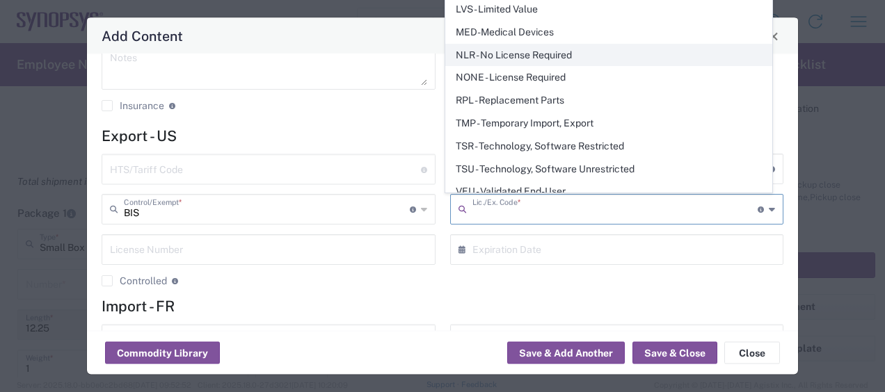
click at [520, 53] on span "NLR - No License Required" at bounding box center [608, 56] width 325 height 22
type input "NLR - No License Required"
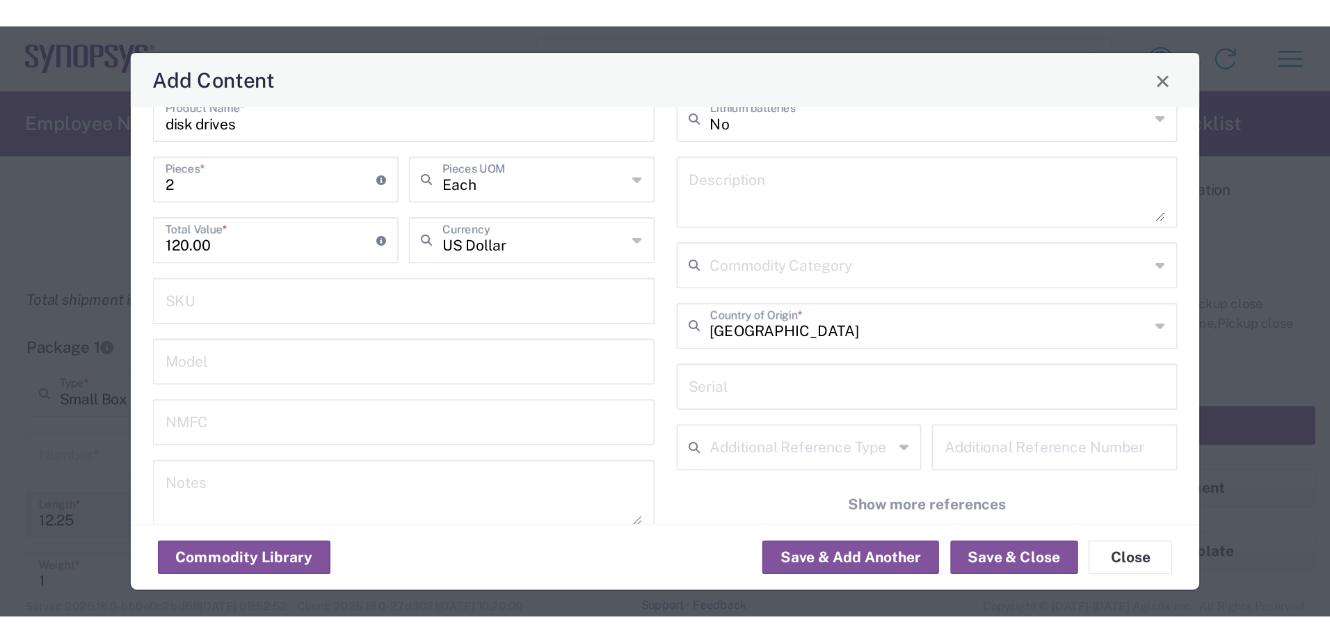
scroll to position [0, 0]
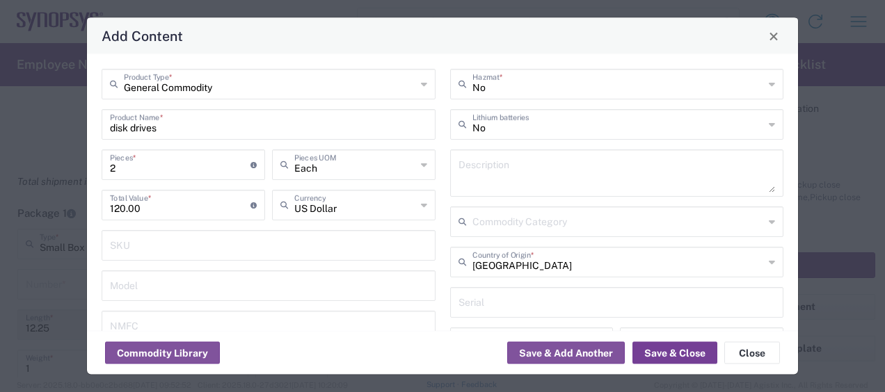
click at [672, 356] on button "Save & Close" at bounding box center [674, 353] width 85 height 22
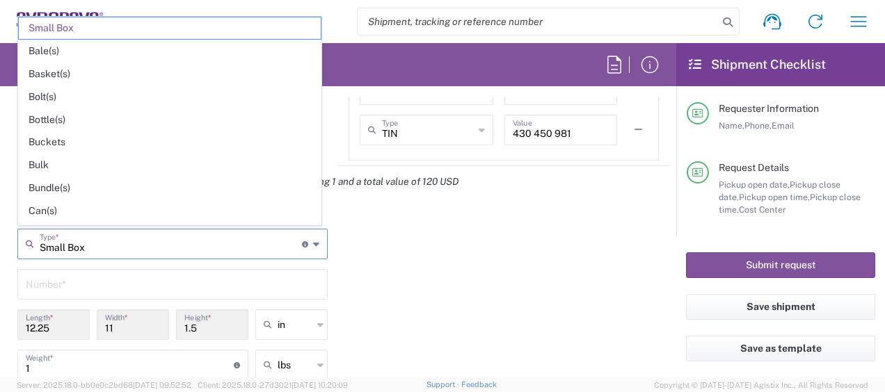
click at [178, 242] on input "Small Box" at bounding box center [171, 243] width 262 height 24
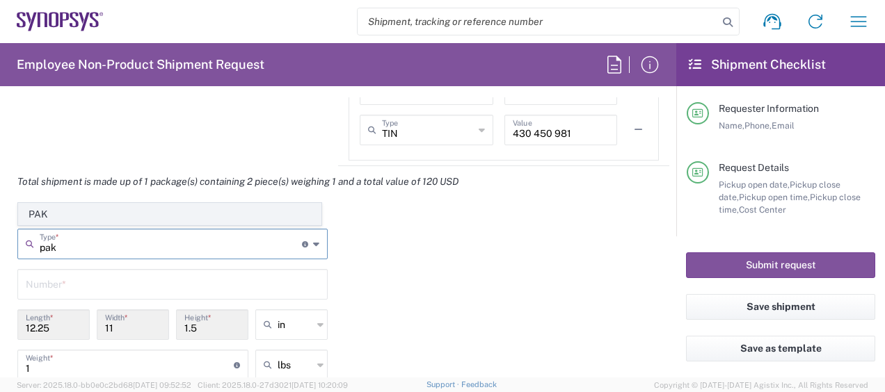
click at [38, 214] on span "PAK" at bounding box center [170, 215] width 302 height 22
type input "PAK"
type input "10.25"
type input "12.75"
type input "1"
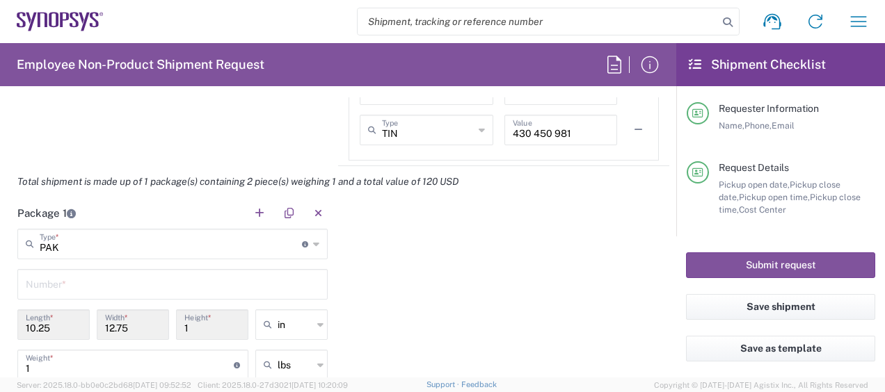
click at [68, 287] on input "text" at bounding box center [172, 283] width 293 height 24
type input "1"
click at [433, 282] on div "Package 1 PAK Type * Material used to package goods PAK 1 Number * 10.25 Length…" at bounding box center [338, 369] width 662 height 342
click at [811, 267] on button "Submit request" at bounding box center [780, 265] width 189 height 26
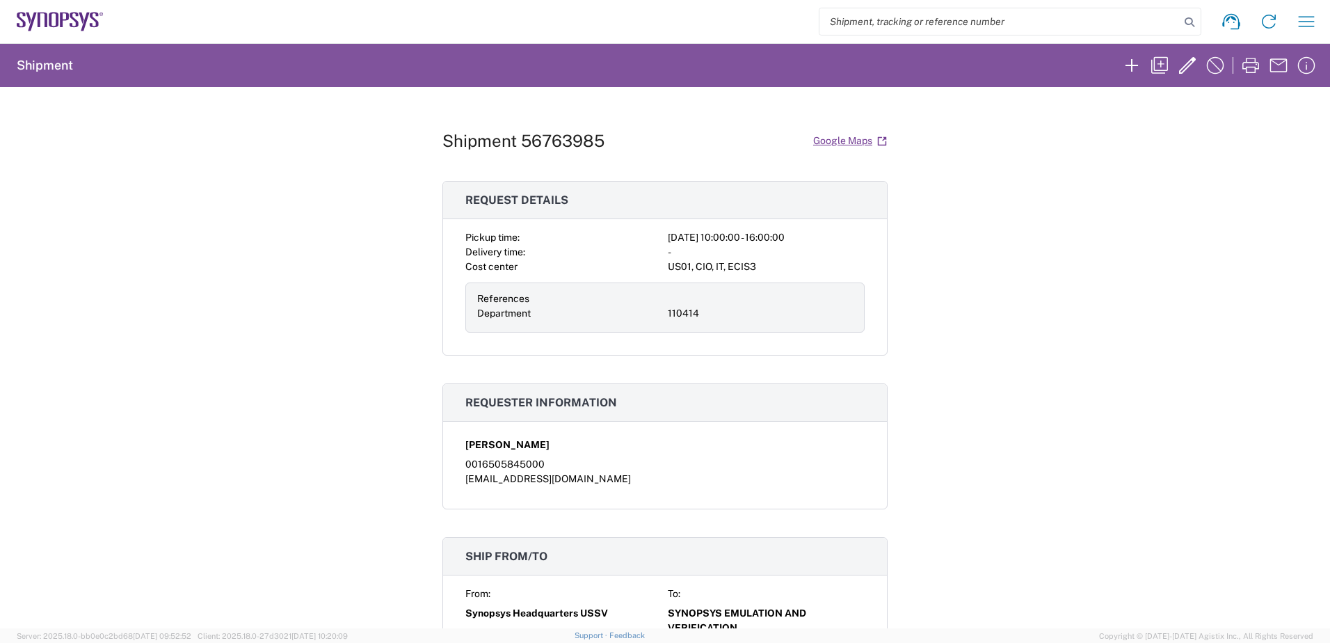
click at [1105, 324] on div "Shipment 56763985 Google Maps Request details Pickup time: [DATE] 10:00:00 - 16…" at bounding box center [665, 357] width 1330 height 541
drag, startPoint x: 599, startPoint y: 138, endPoint x: 438, endPoint y: 143, distance: 160.7
click at [442, 143] on div "Shipment 56763985 Google Maps" at bounding box center [664, 141] width 445 height 24
copy h1 "Shipment 56763985"
click at [842, 144] on link "Google Maps" at bounding box center [849, 141] width 75 height 24
